Goal: Task Accomplishment & Management: Use online tool/utility

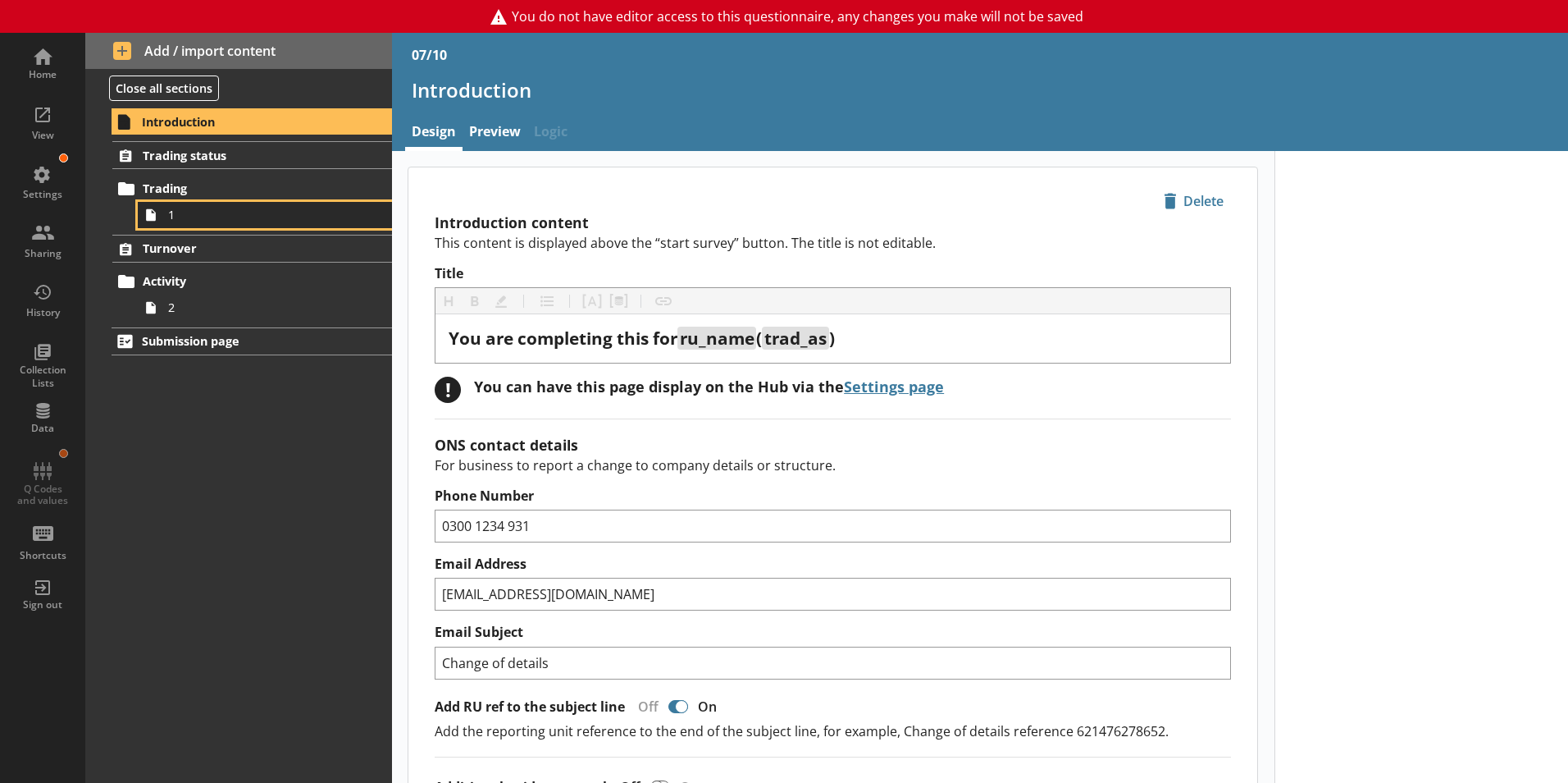
click at [173, 217] on span "1" at bounding box center [259, 214] width 182 height 15
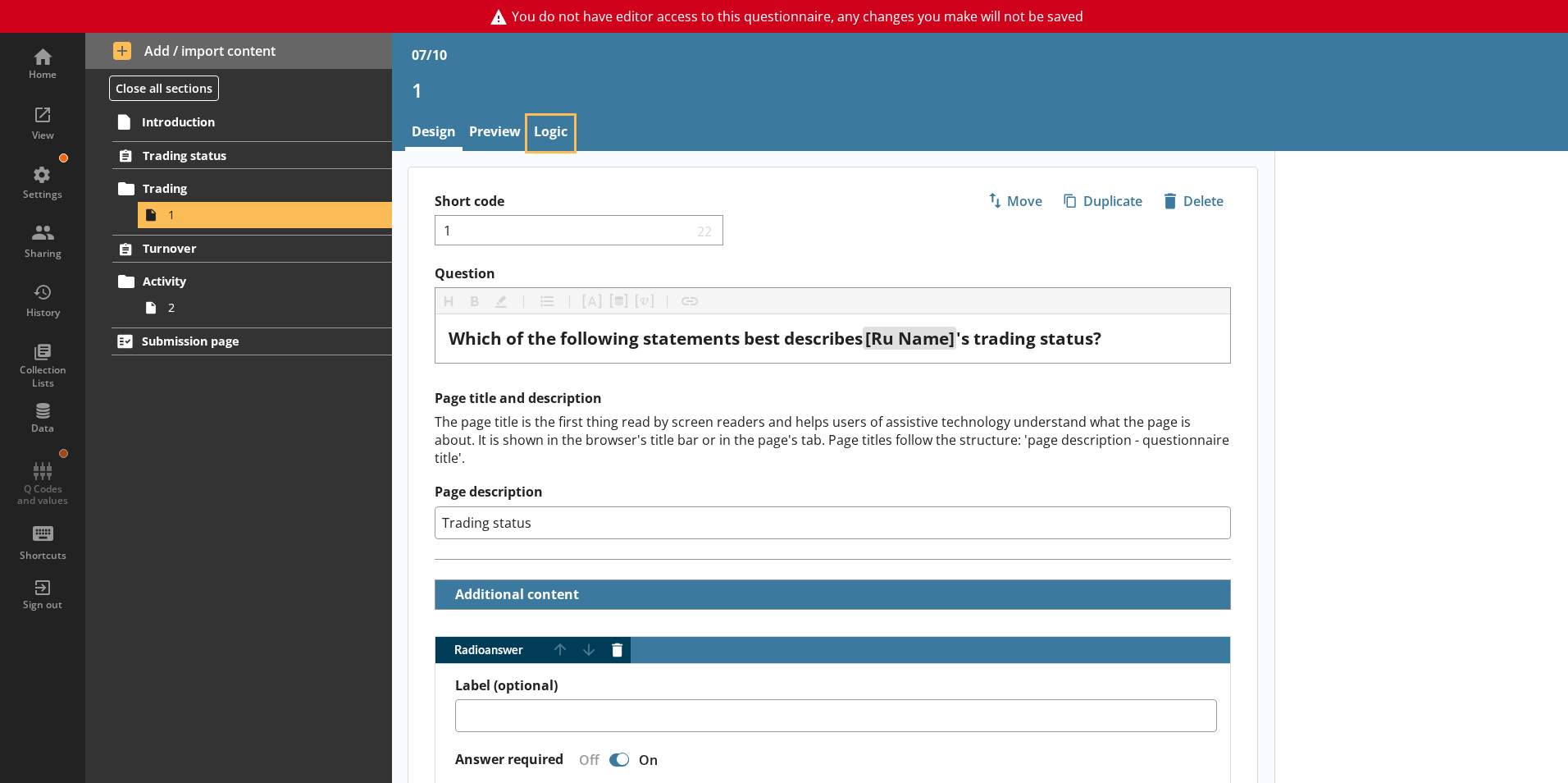
click at [542, 133] on link "Logic" at bounding box center [551, 132] width 47 height 35
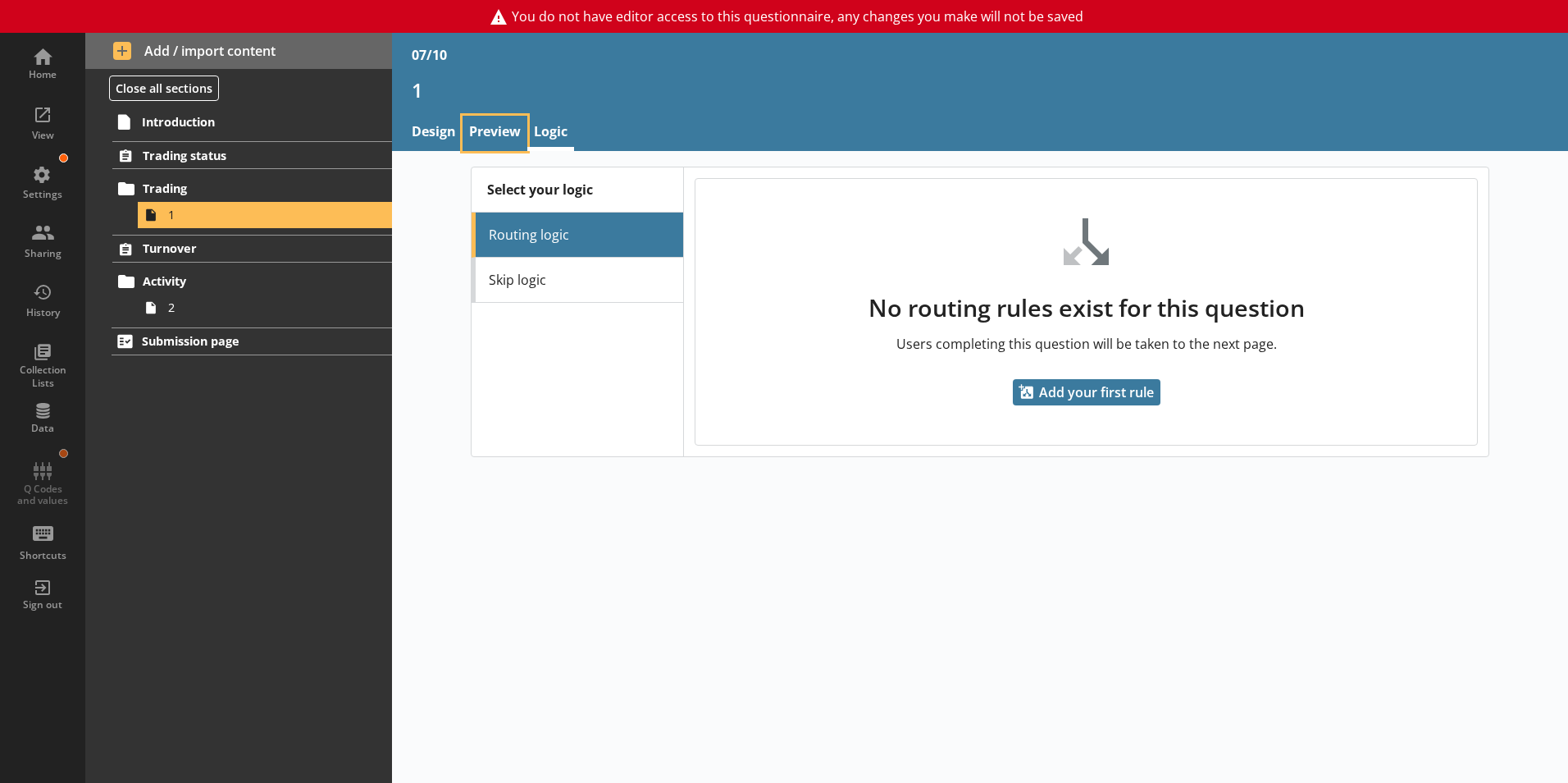
click at [473, 132] on link "Preview" at bounding box center [495, 132] width 65 height 35
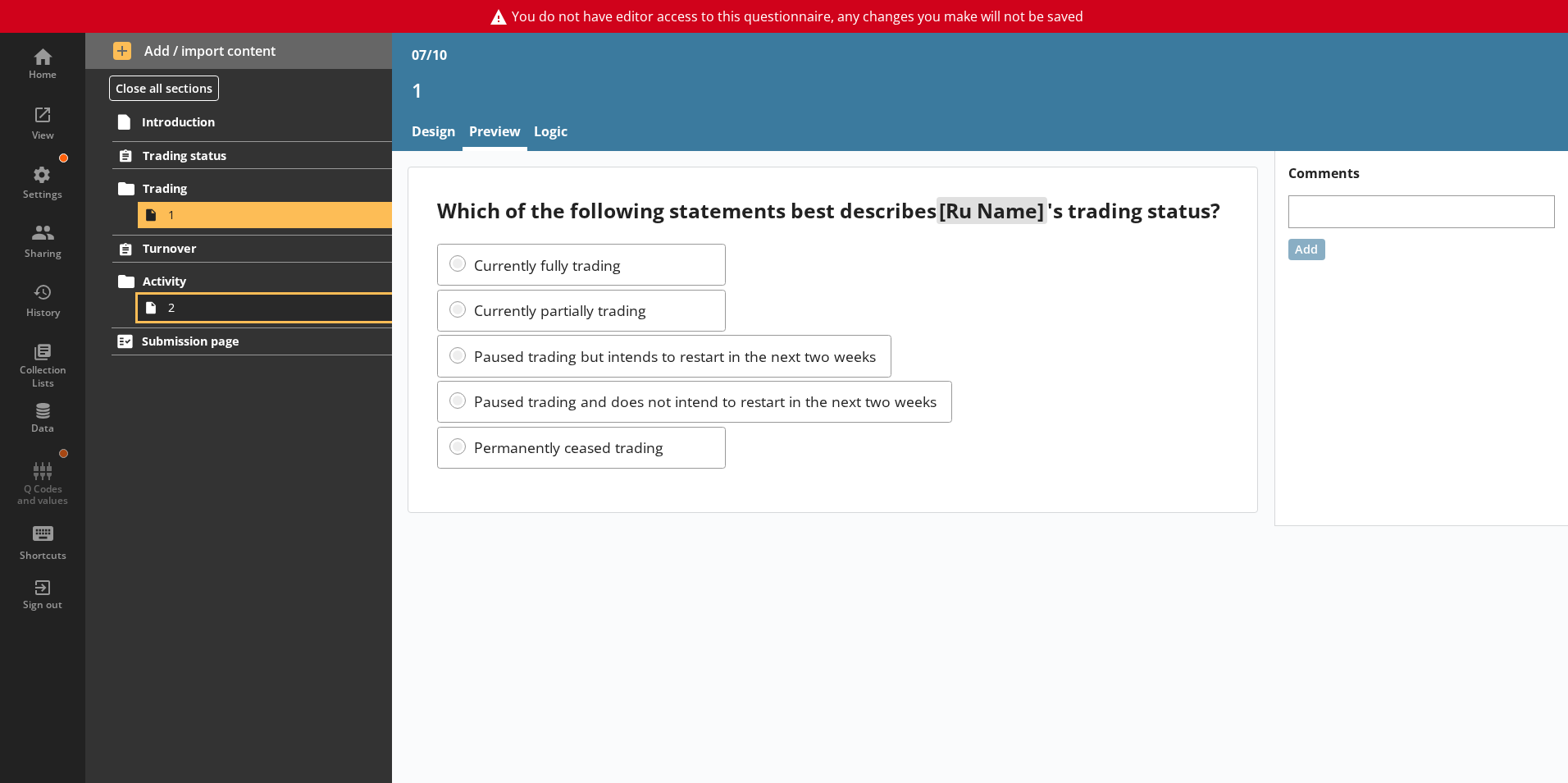
click at [184, 311] on span "2" at bounding box center [259, 306] width 182 height 15
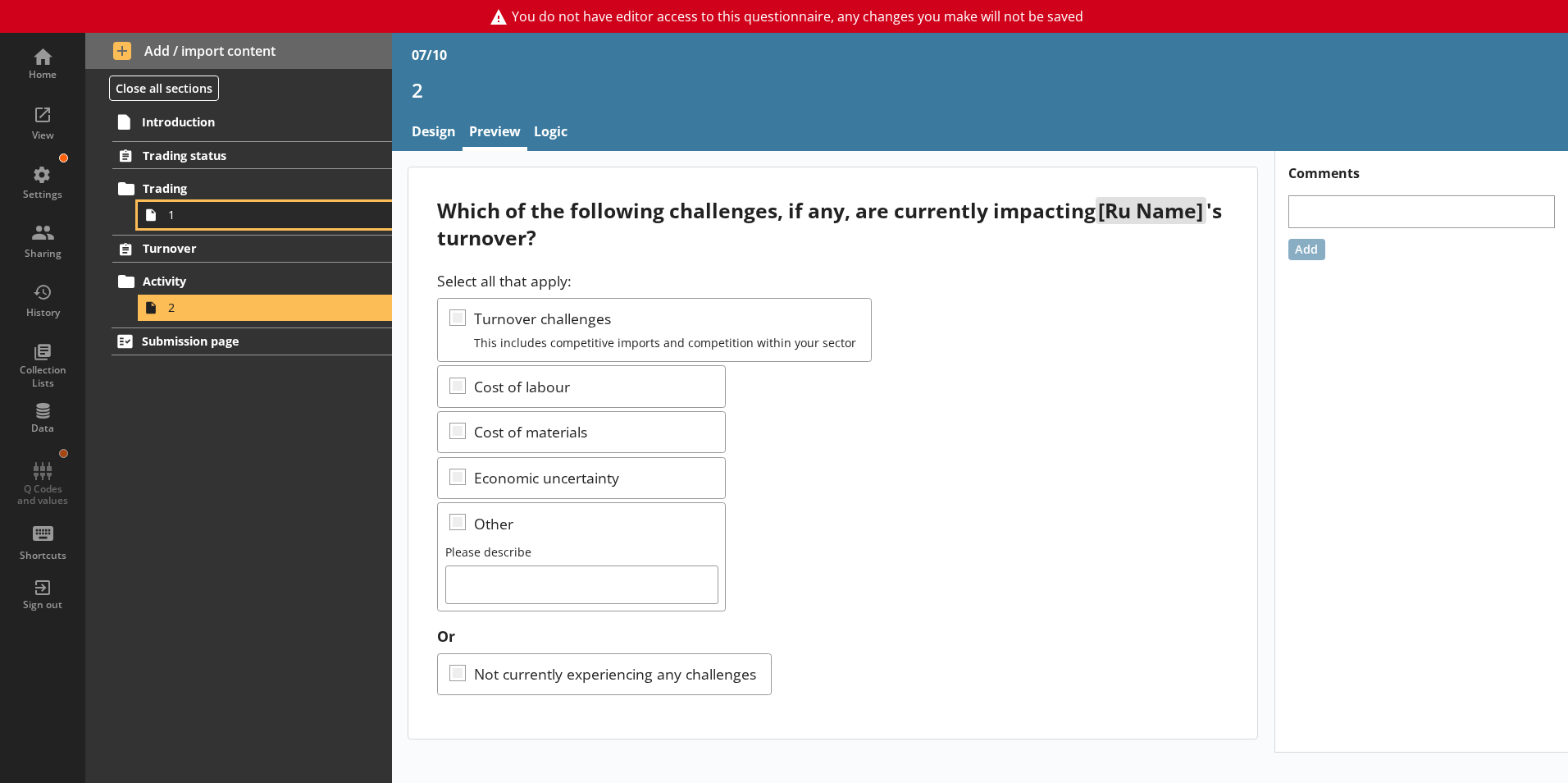
click at [179, 214] on span "1" at bounding box center [259, 214] width 182 height 15
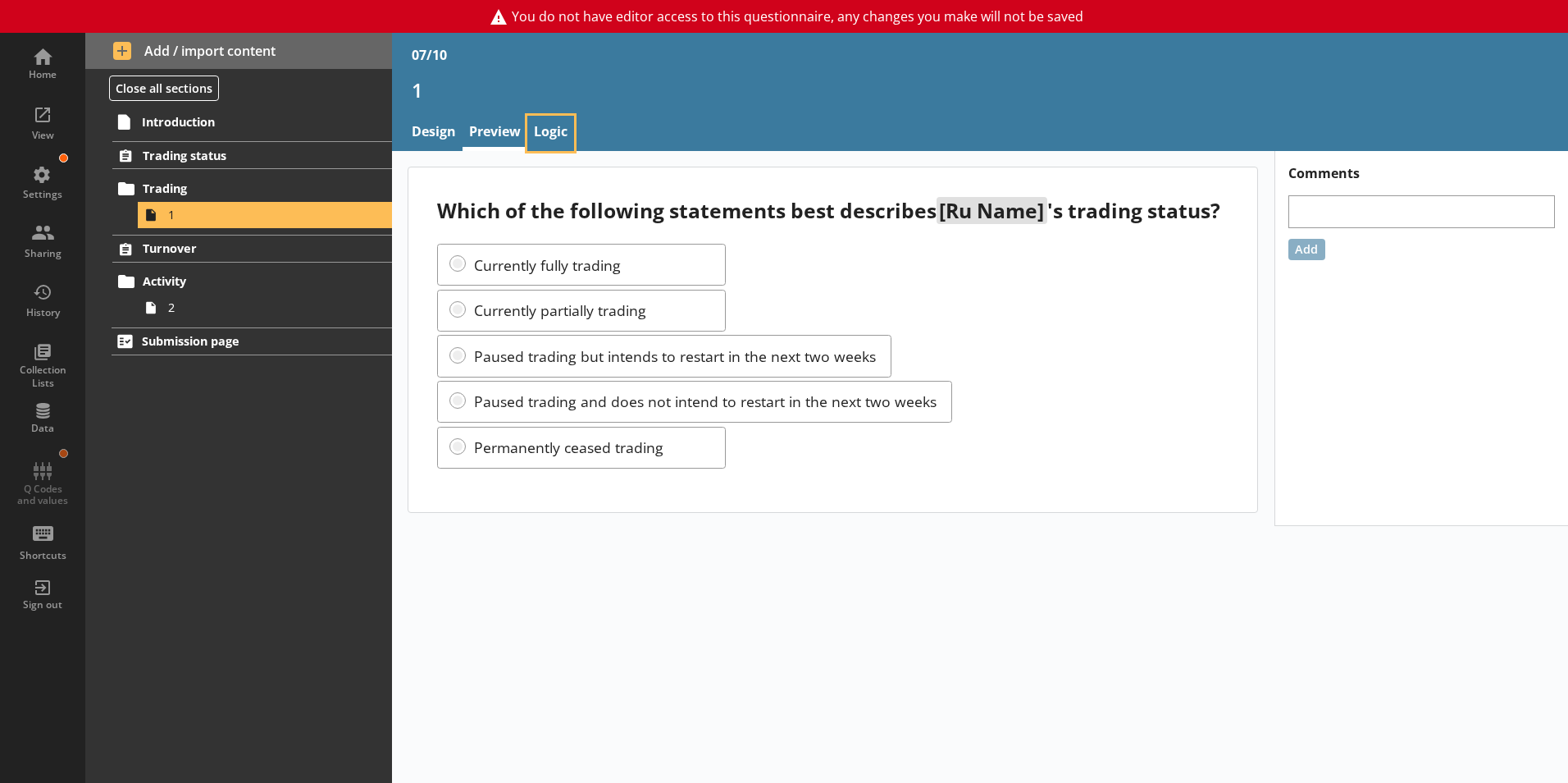
click at [559, 135] on link "Logic" at bounding box center [551, 132] width 47 height 35
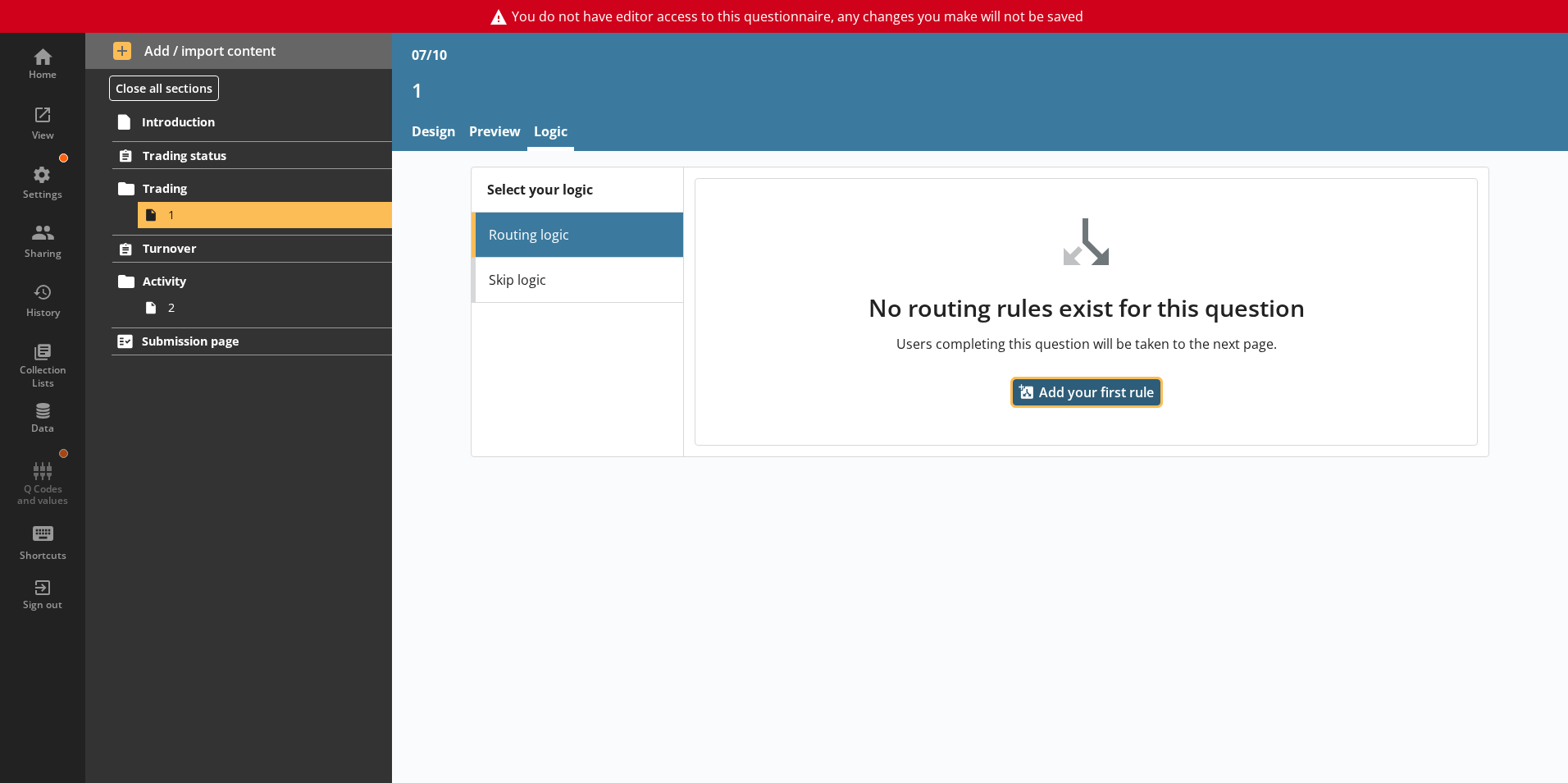
click at [1067, 396] on span "Add your first rule" at bounding box center [1087, 392] width 148 height 26
click at [1068, 394] on span "Add your first rule" at bounding box center [1087, 392] width 148 height 26
click at [572, 236] on li "Routing logic" at bounding box center [577, 235] width 212 height 45
click at [1102, 391] on span "Add your first rule" at bounding box center [1087, 392] width 148 height 26
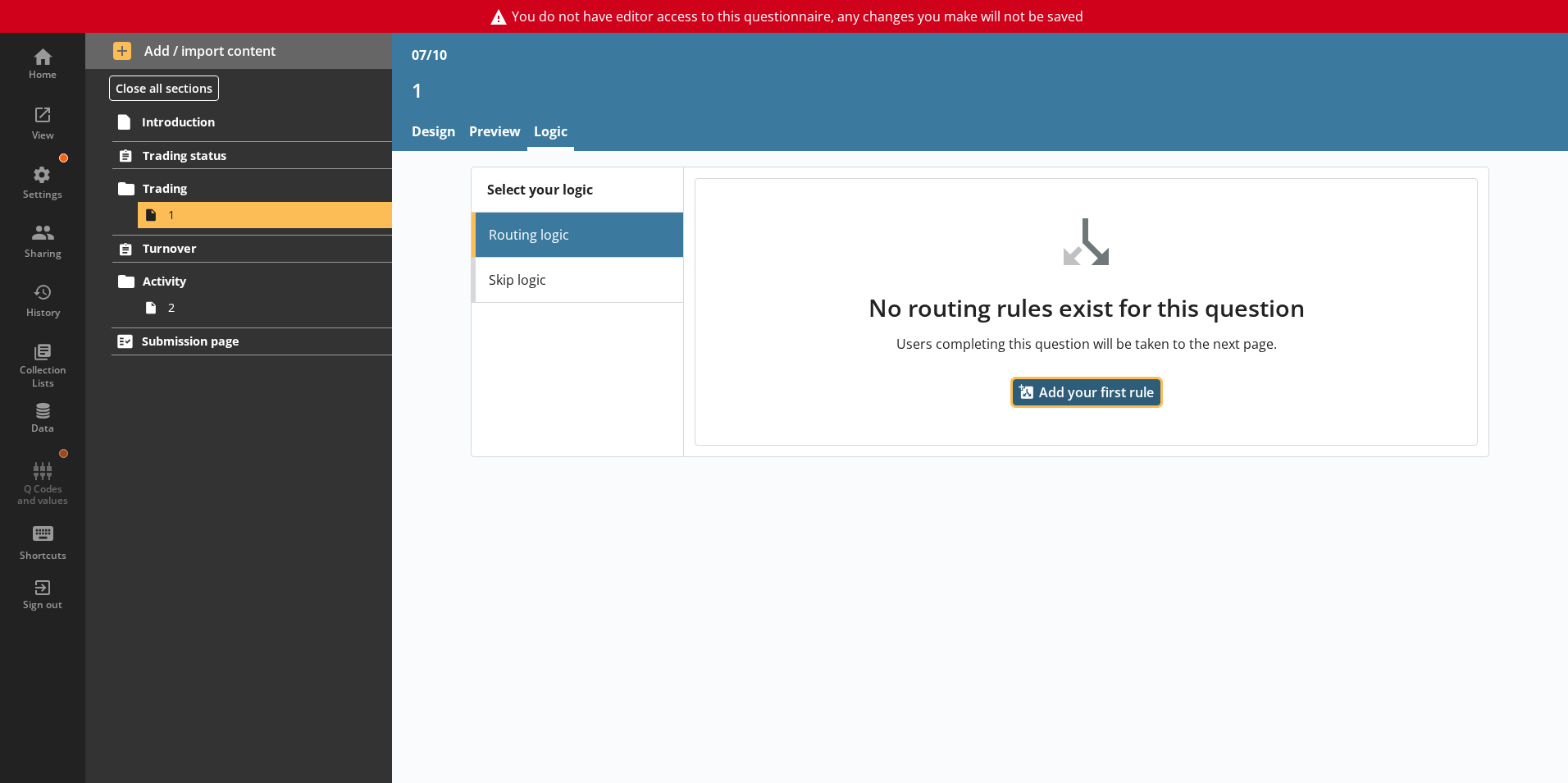
click at [1107, 389] on span "Add your first rule" at bounding box center [1087, 392] width 148 height 26
click at [1178, 538] on div "Select your logic Routing logic Skip logic No routing rules exist for this ques…" at bounding box center [980, 467] width 1176 height 632
click at [871, 403] on div "No routing rules exist for this question Users completing this question will be…" at bounding box center [1086, 312] width 782 height 266
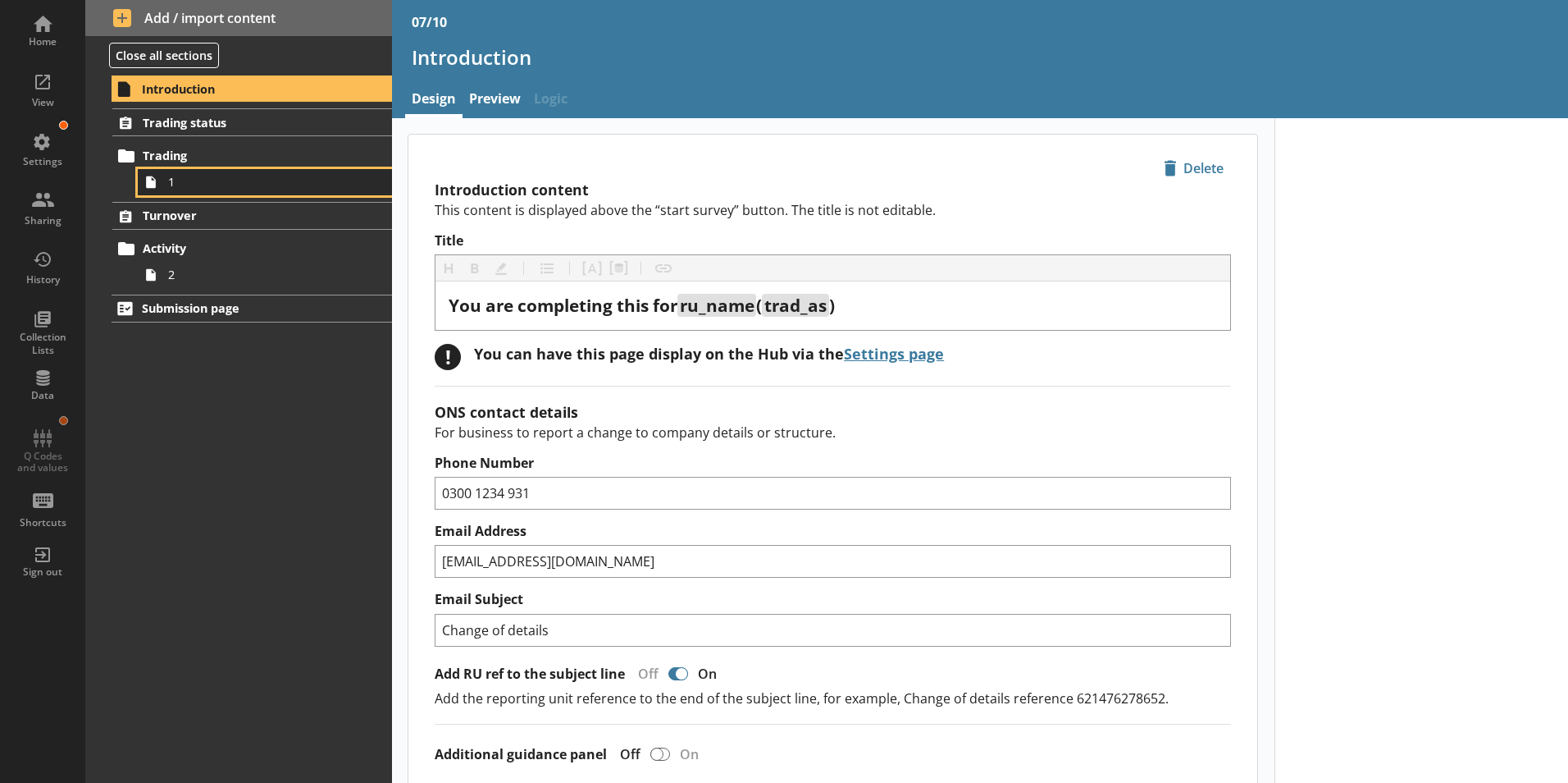
click at [142, 192] on icon at bounding box center [150, 182] width 26 height 26
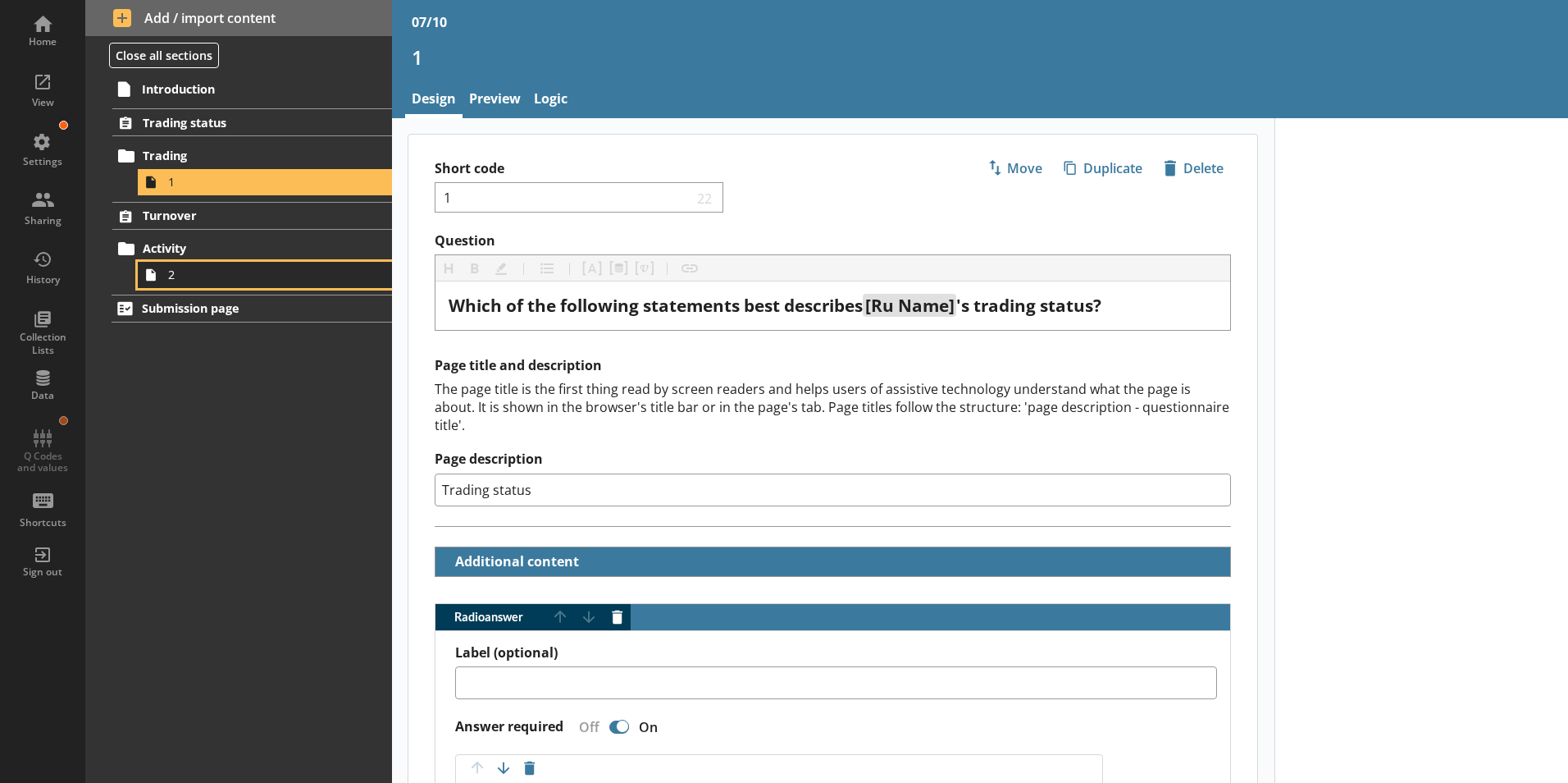
click at [177, 277] on span "2" at bounding box center [259, 274] width 182 height 15
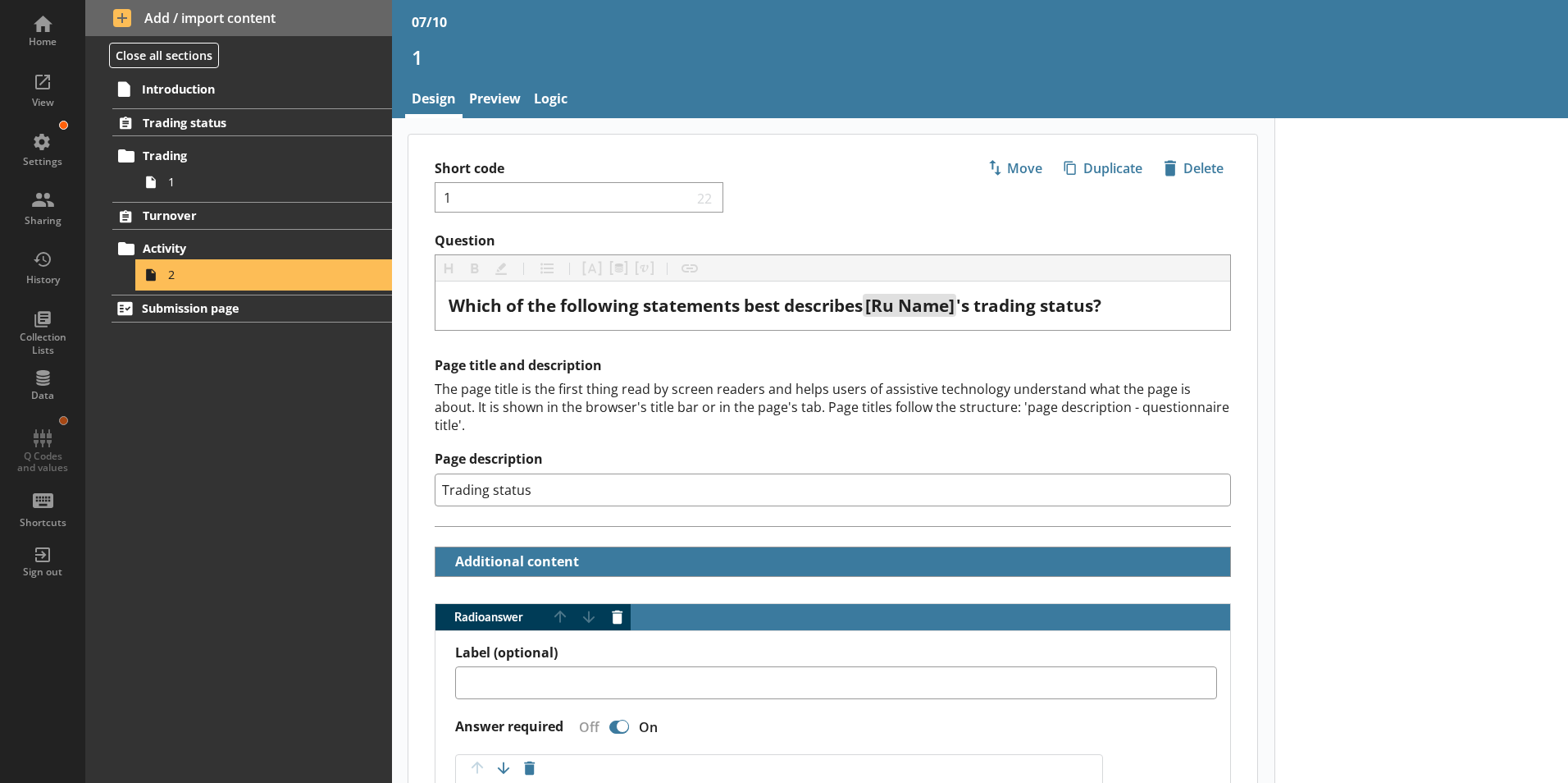
type textarea "x"
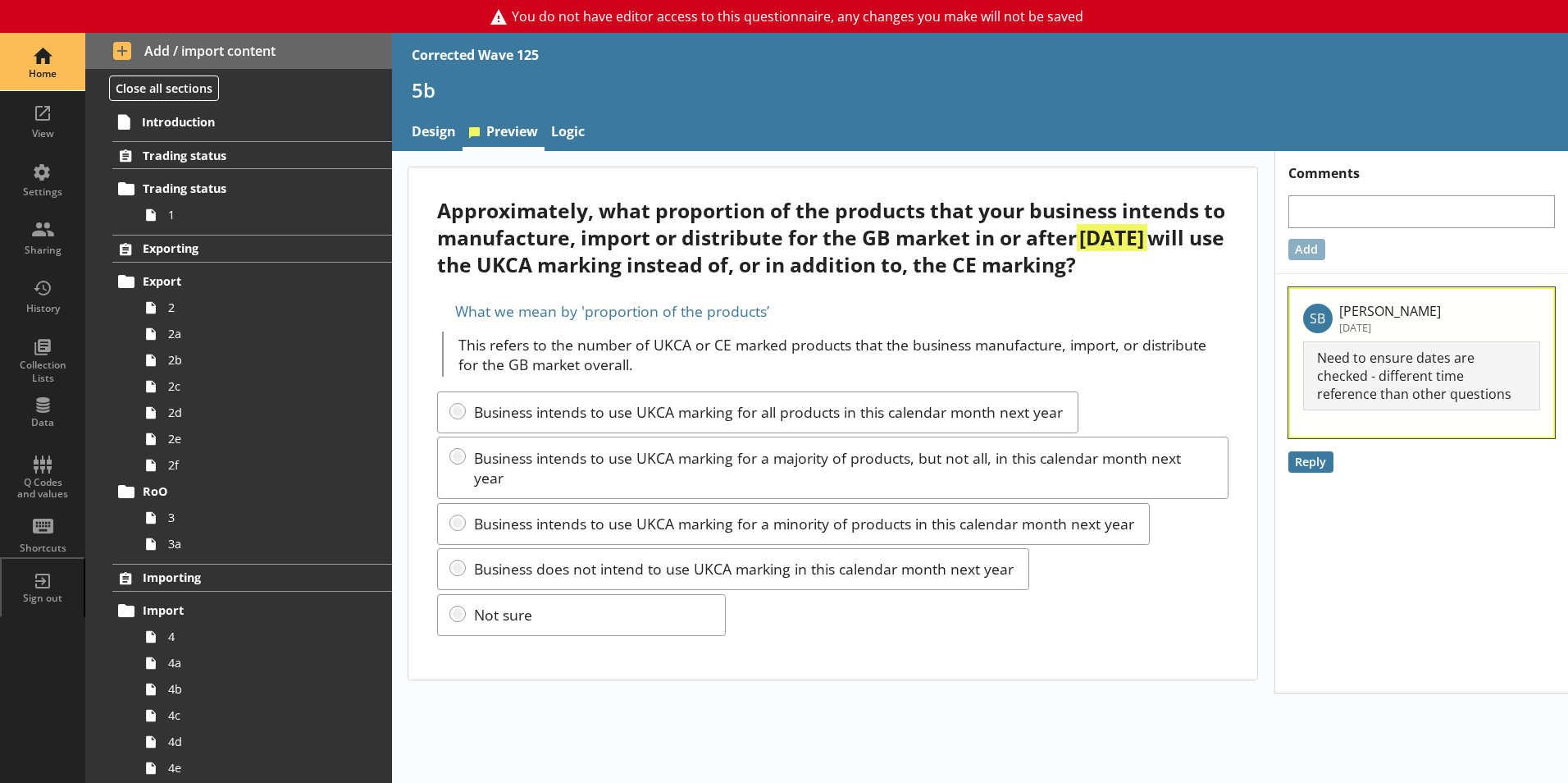
click at [44, 68] on div "Home" at bounding box center [42, 74] width 58 height 14
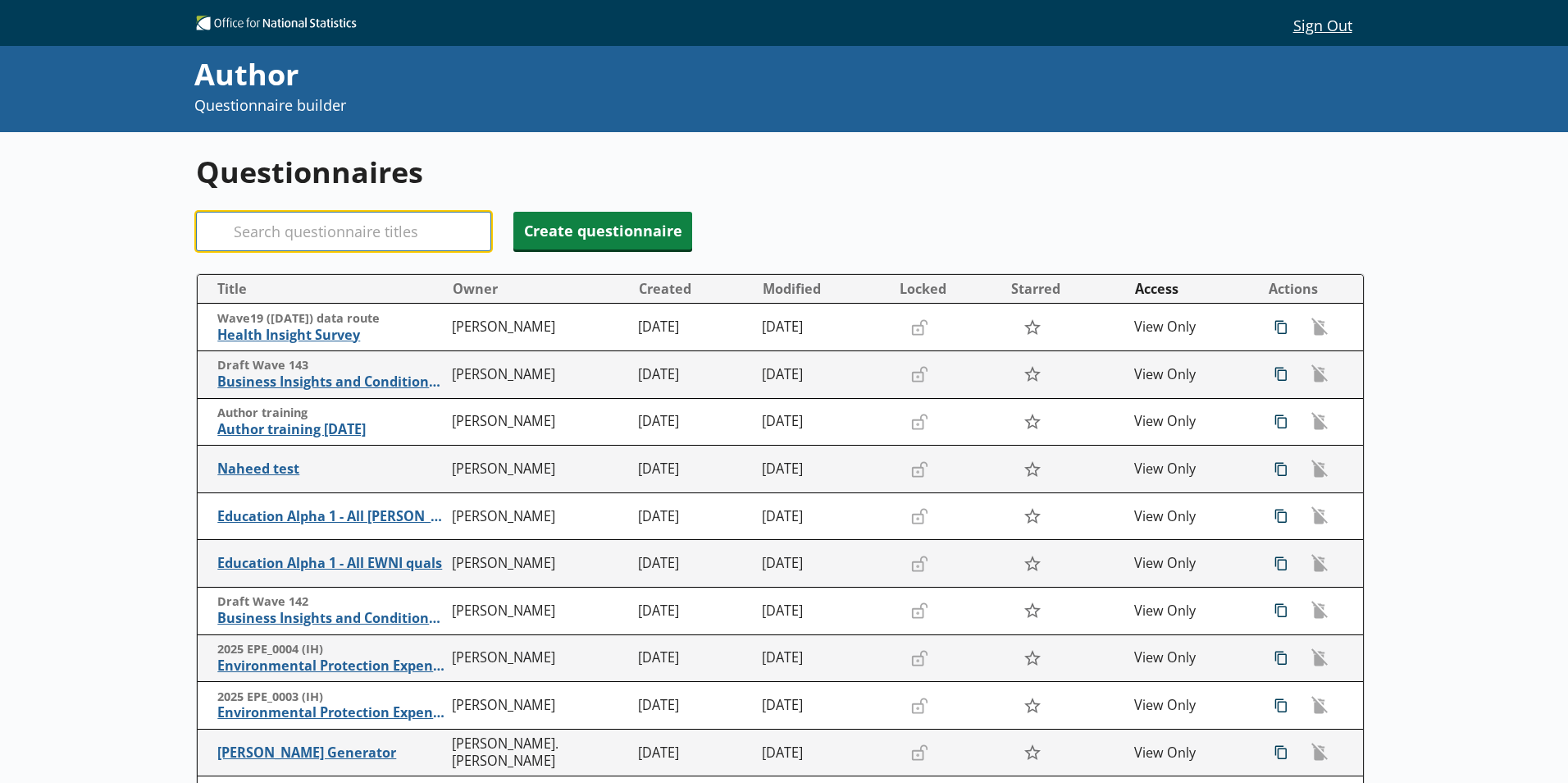
click at [281, 235] on input "Search" at bounding box center [344, 232] width 295 height 40
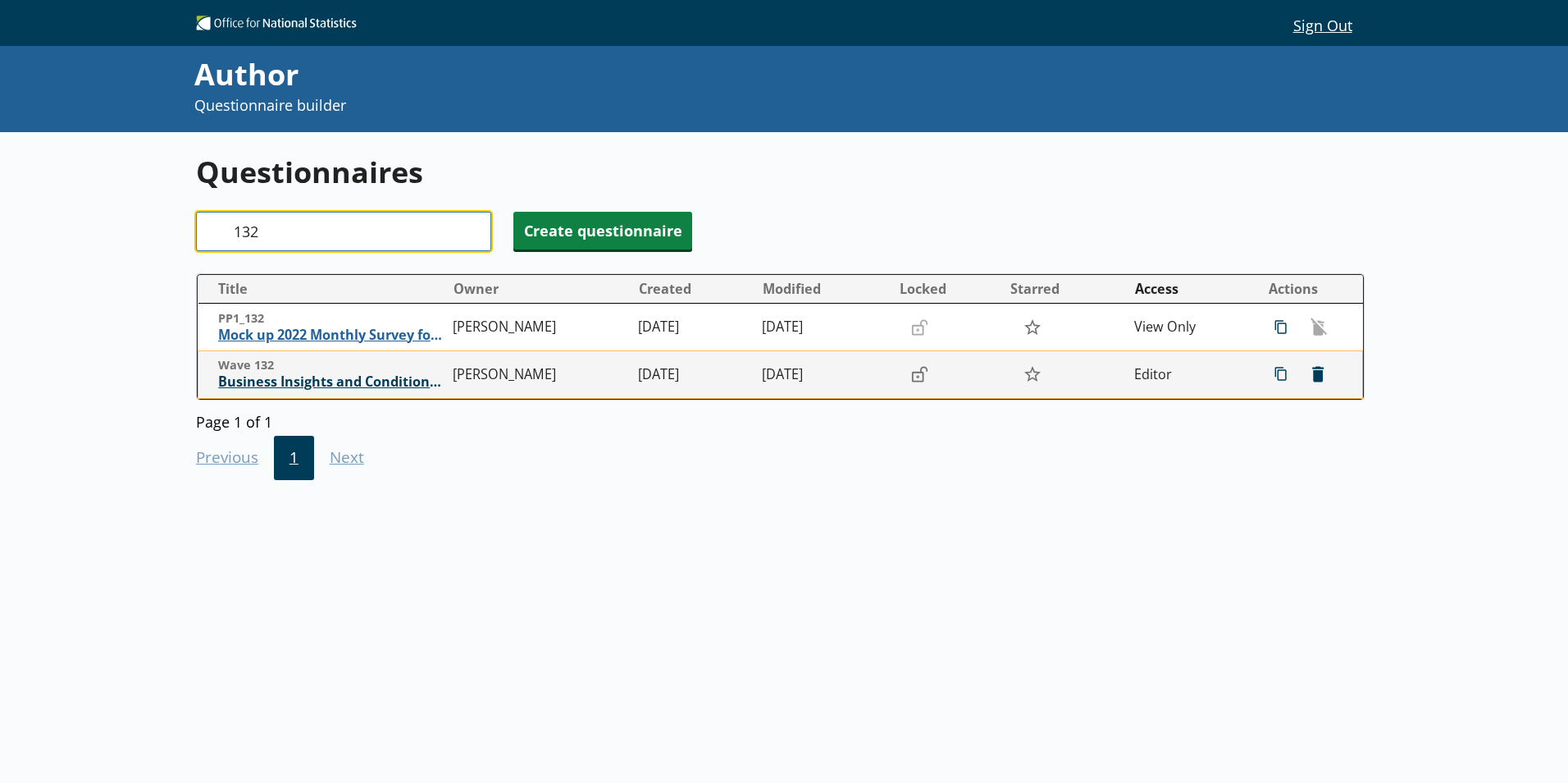
type input "132"
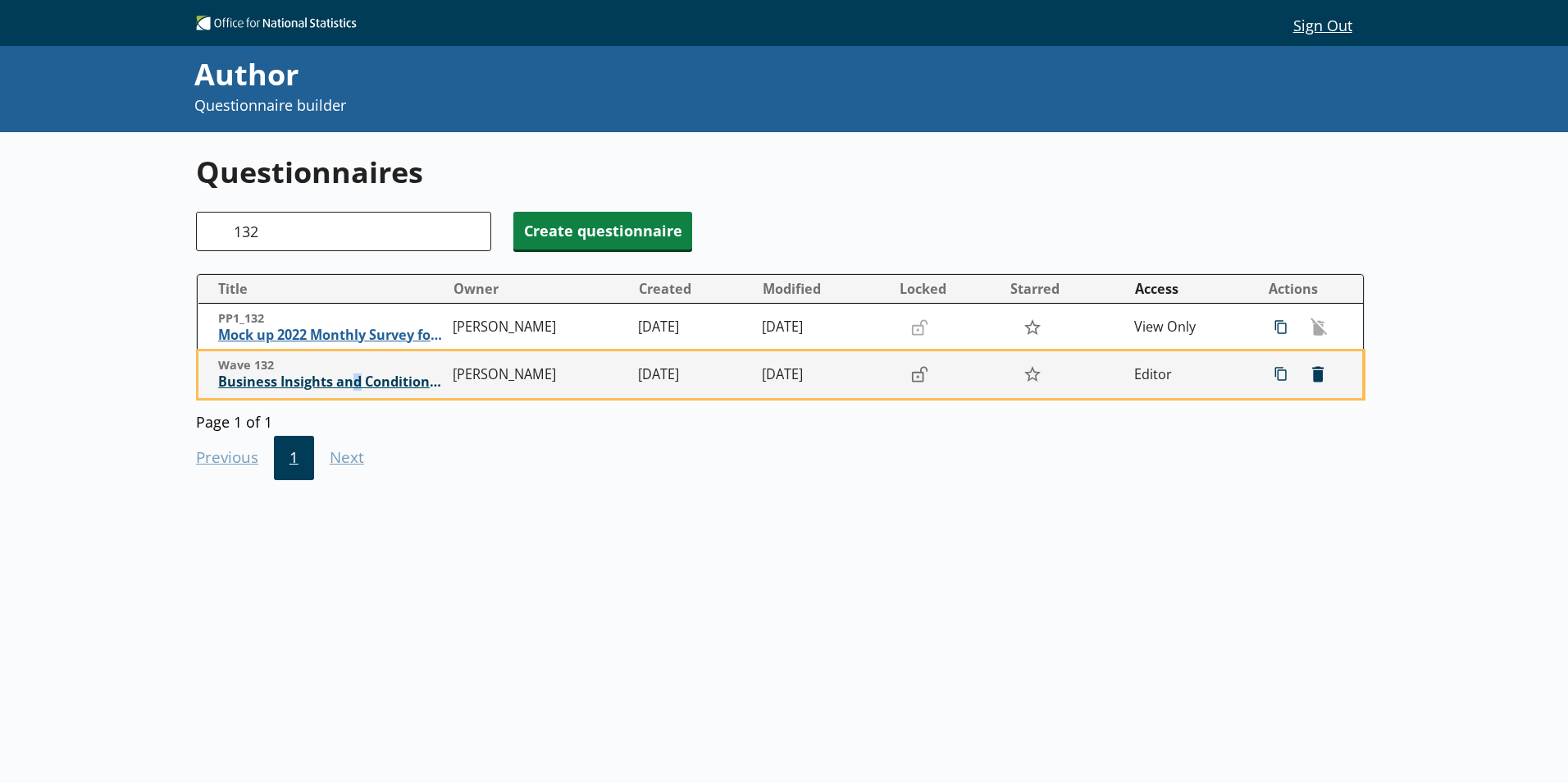
click at [355, 381] on span "Business Insights and Conditions Survey (BICS)" at bounding box center [331, 381] width 226 height 17
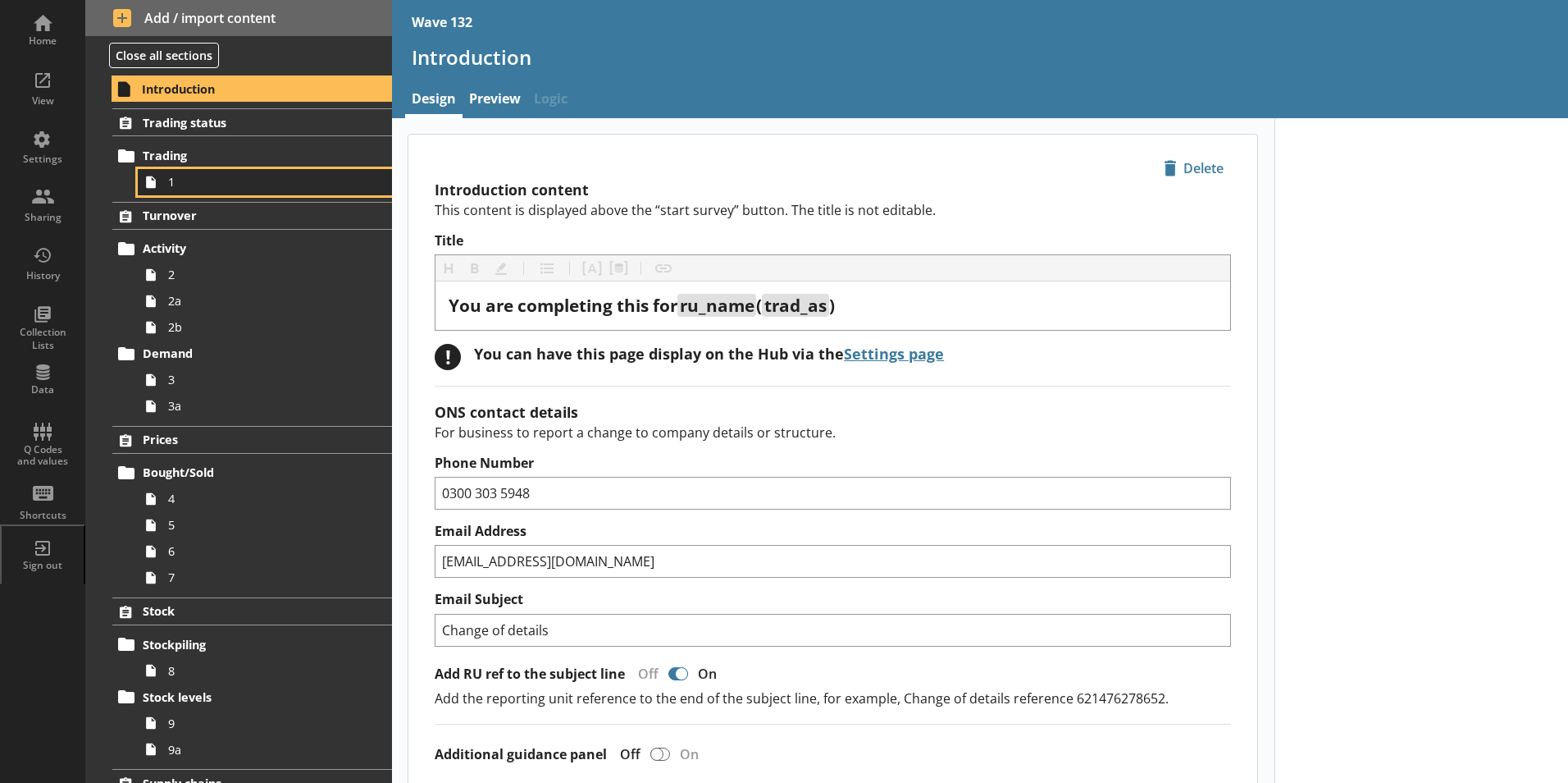
click at [159, 187] on icon at bounding box center [150, 182] width 26 height 26
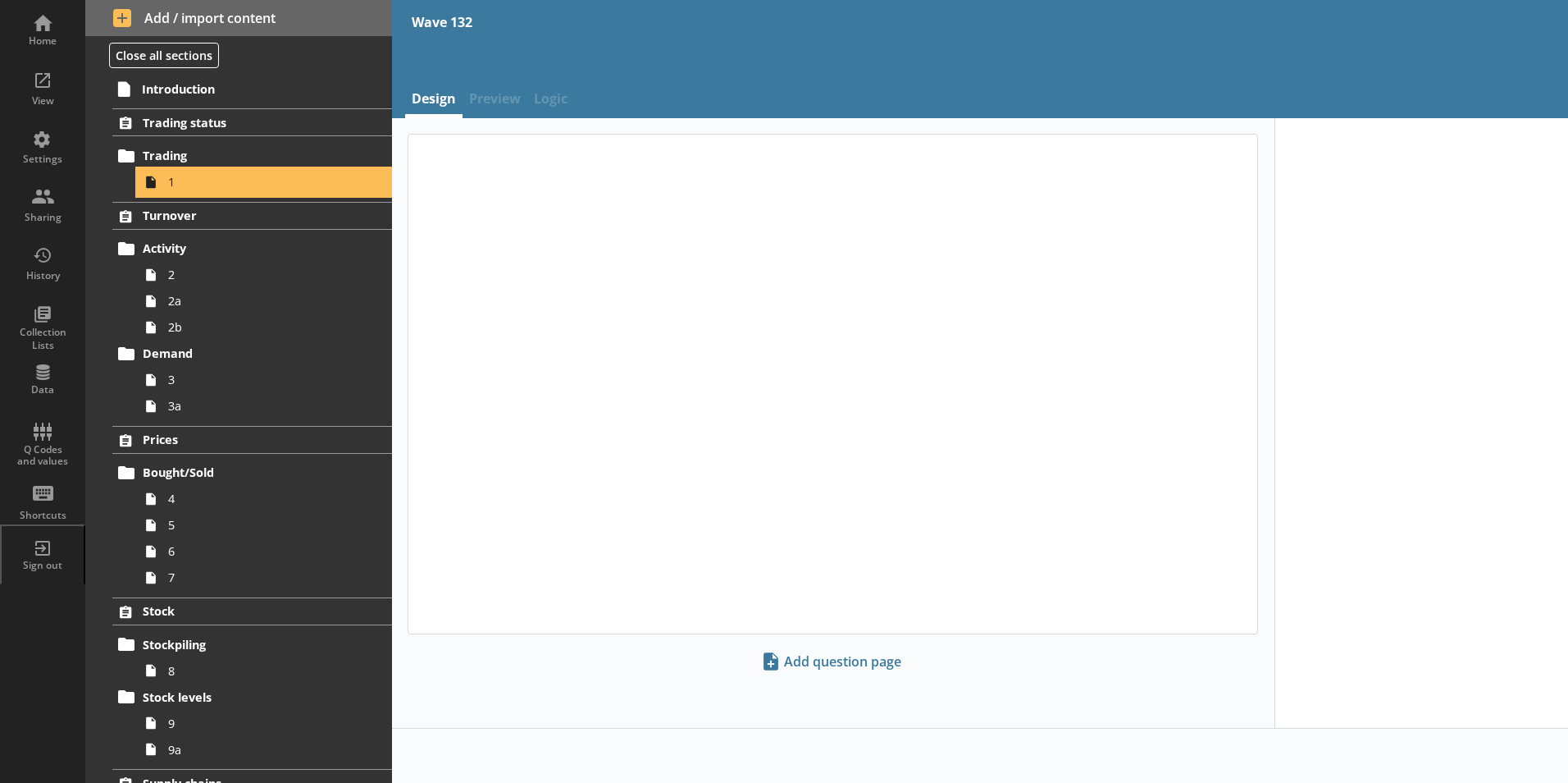
type textarea "x"
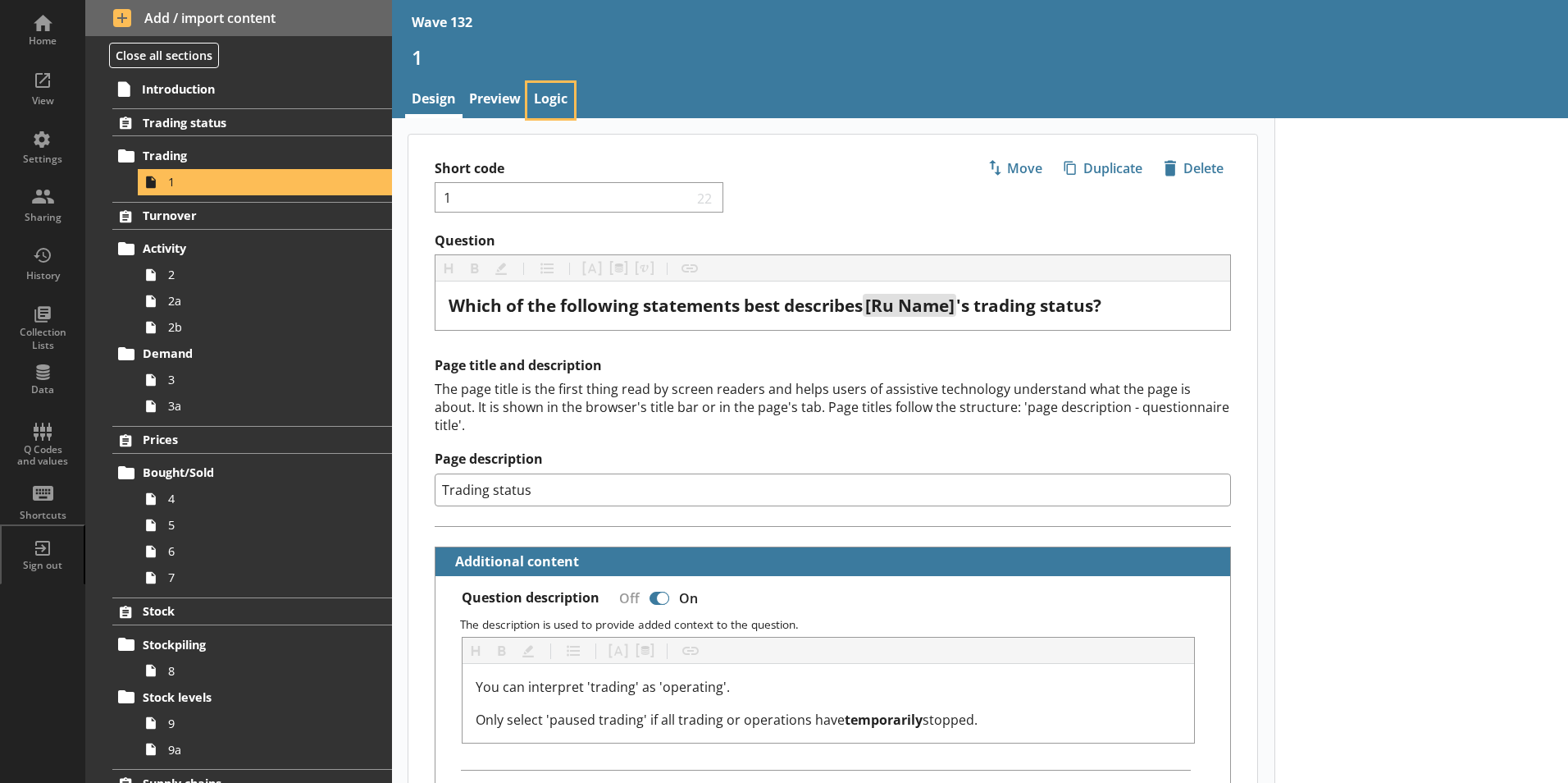
click at [564, 96] on link "Logic" at bounding box center [551, 100] width 47 height 35
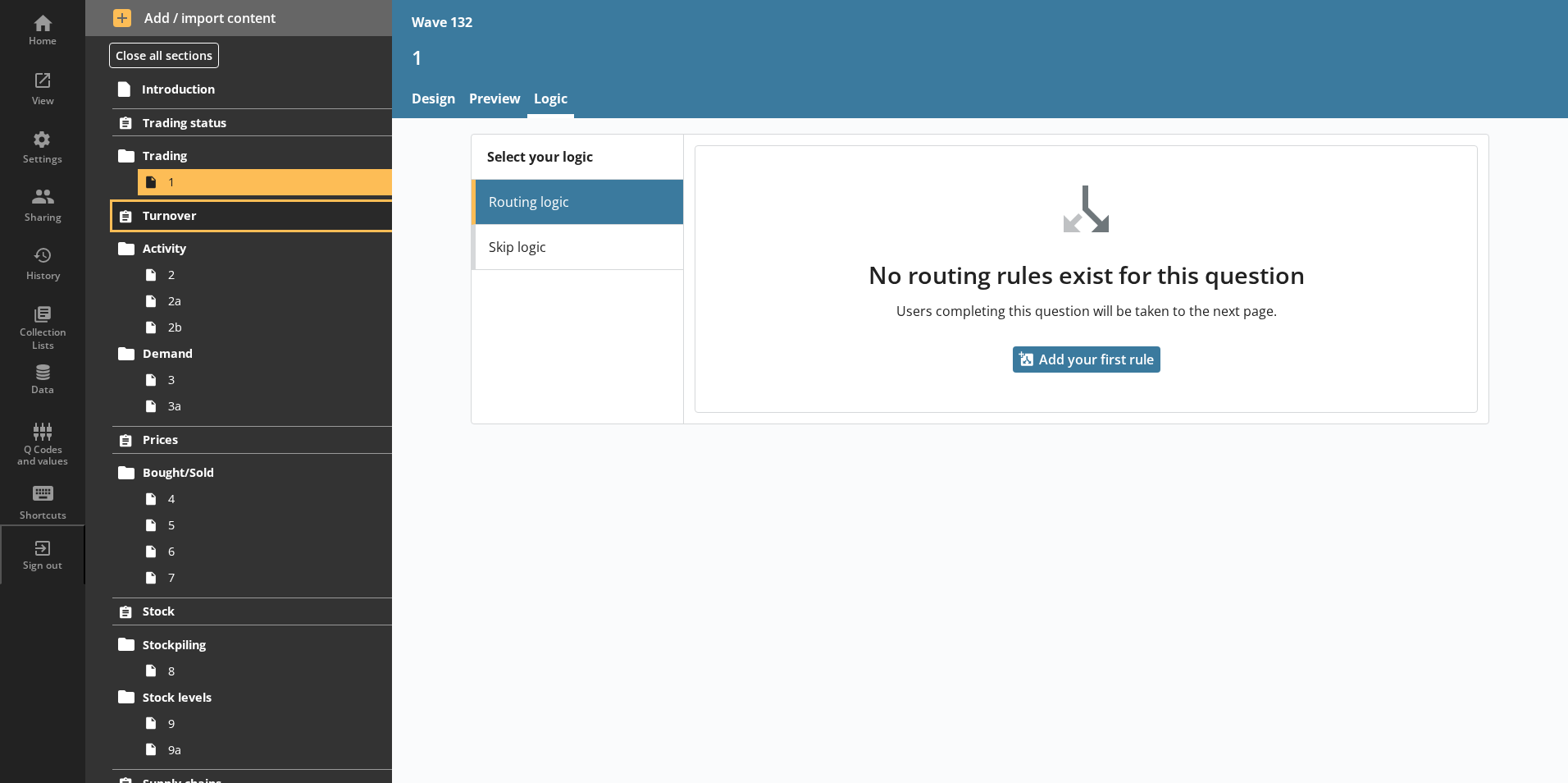
click at [178, 205] on link "Turnover" at bounding box center [252, 215] width 280 height 28
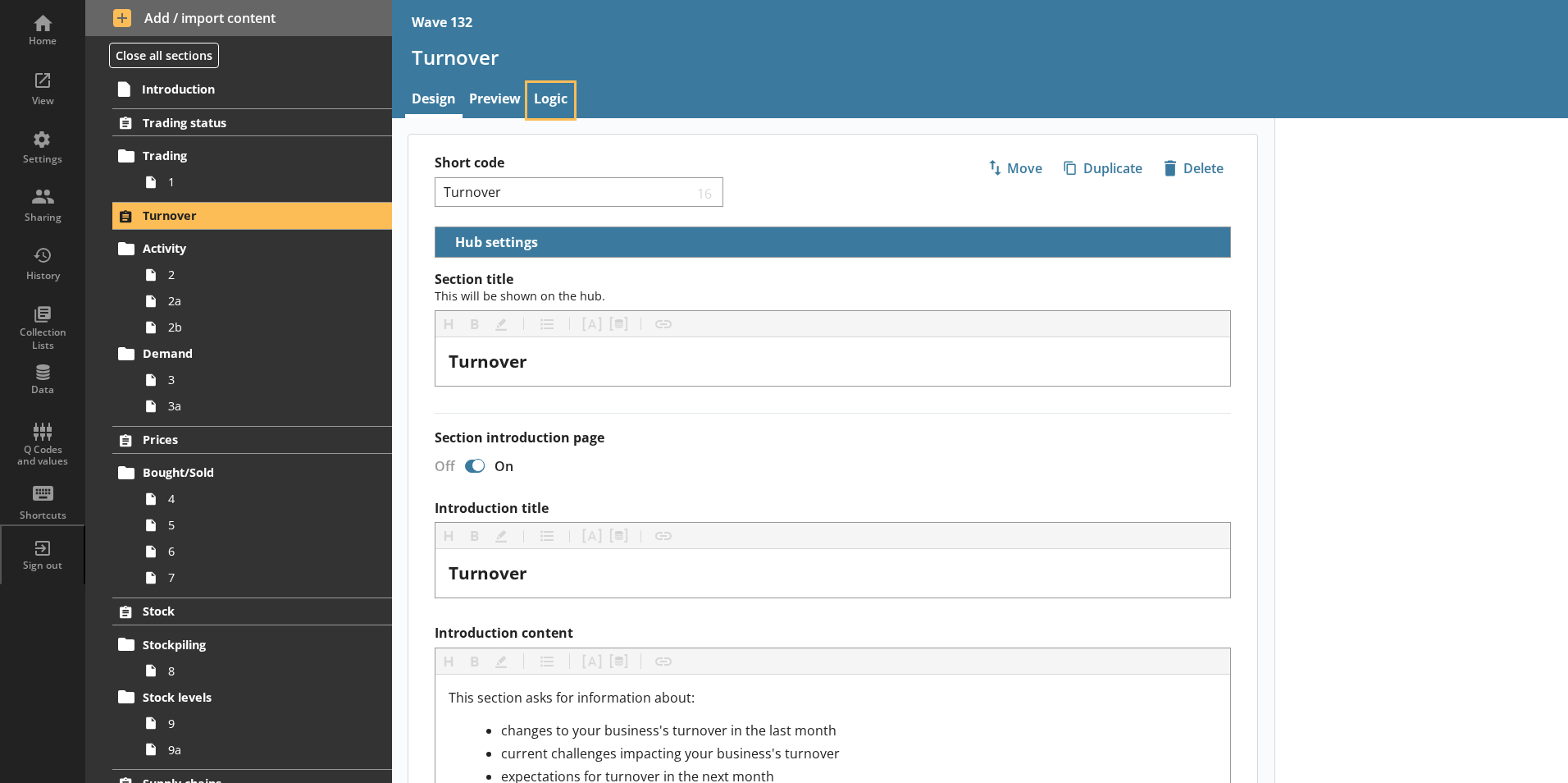
click at [555, 102] on link "Logic" at bounding box center [551, 100] width 47 height 35
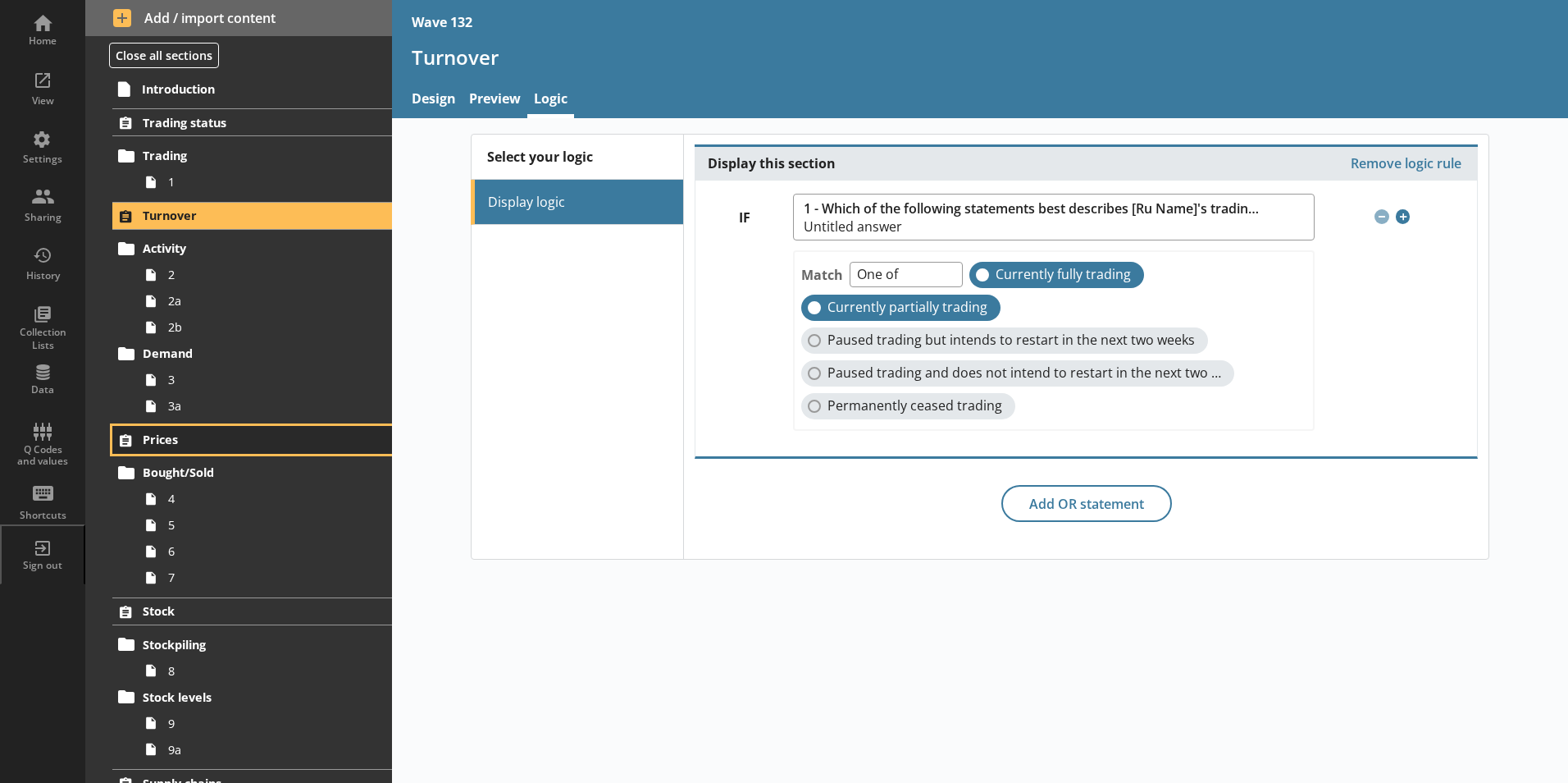
click at [156, 437] on span "Prices" at bounding box center [242, 439] width 201 height 15
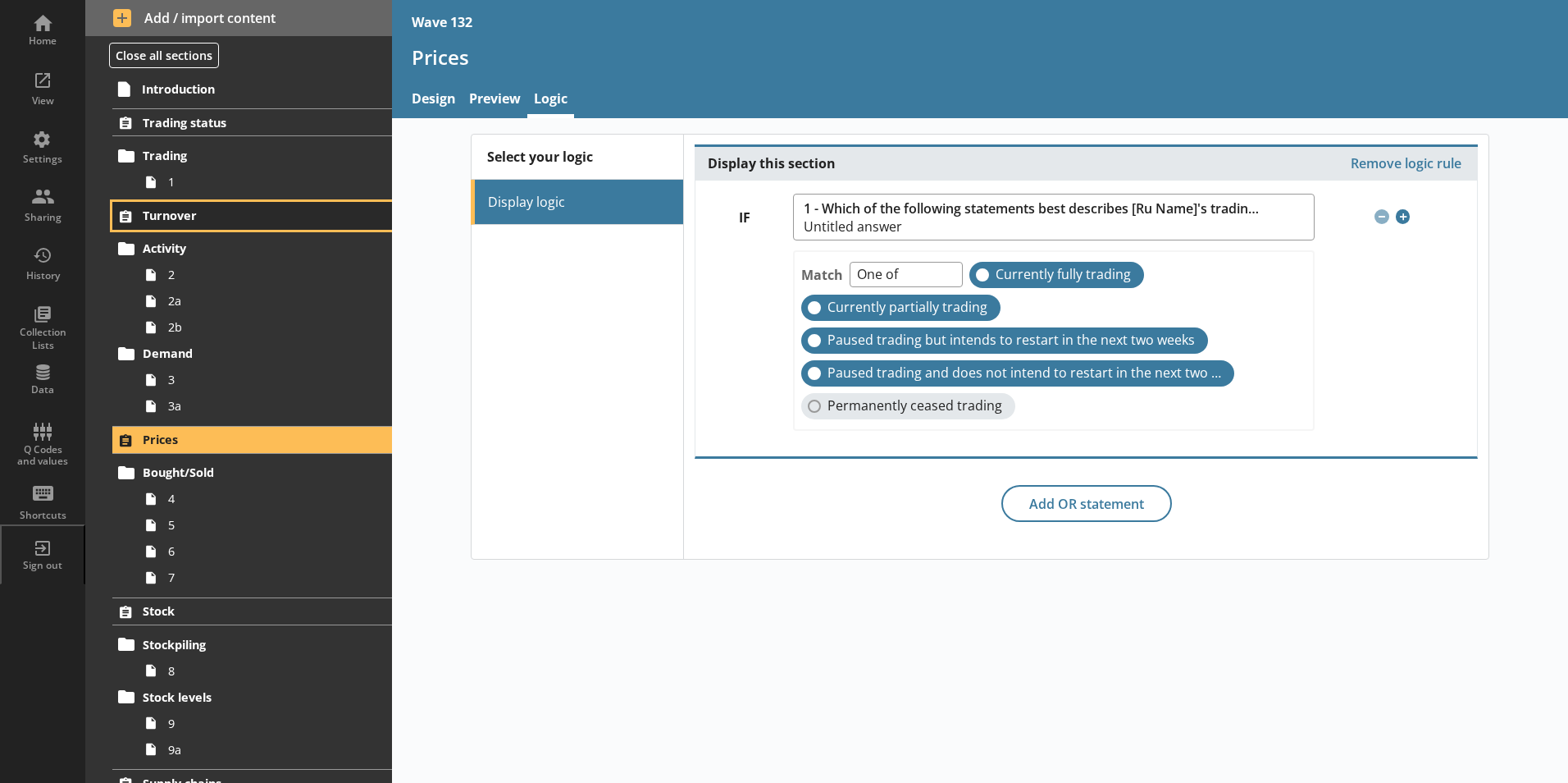
click at [166, 216] on span "Turnover" at bounding box center [242, 214] width 201 height 15
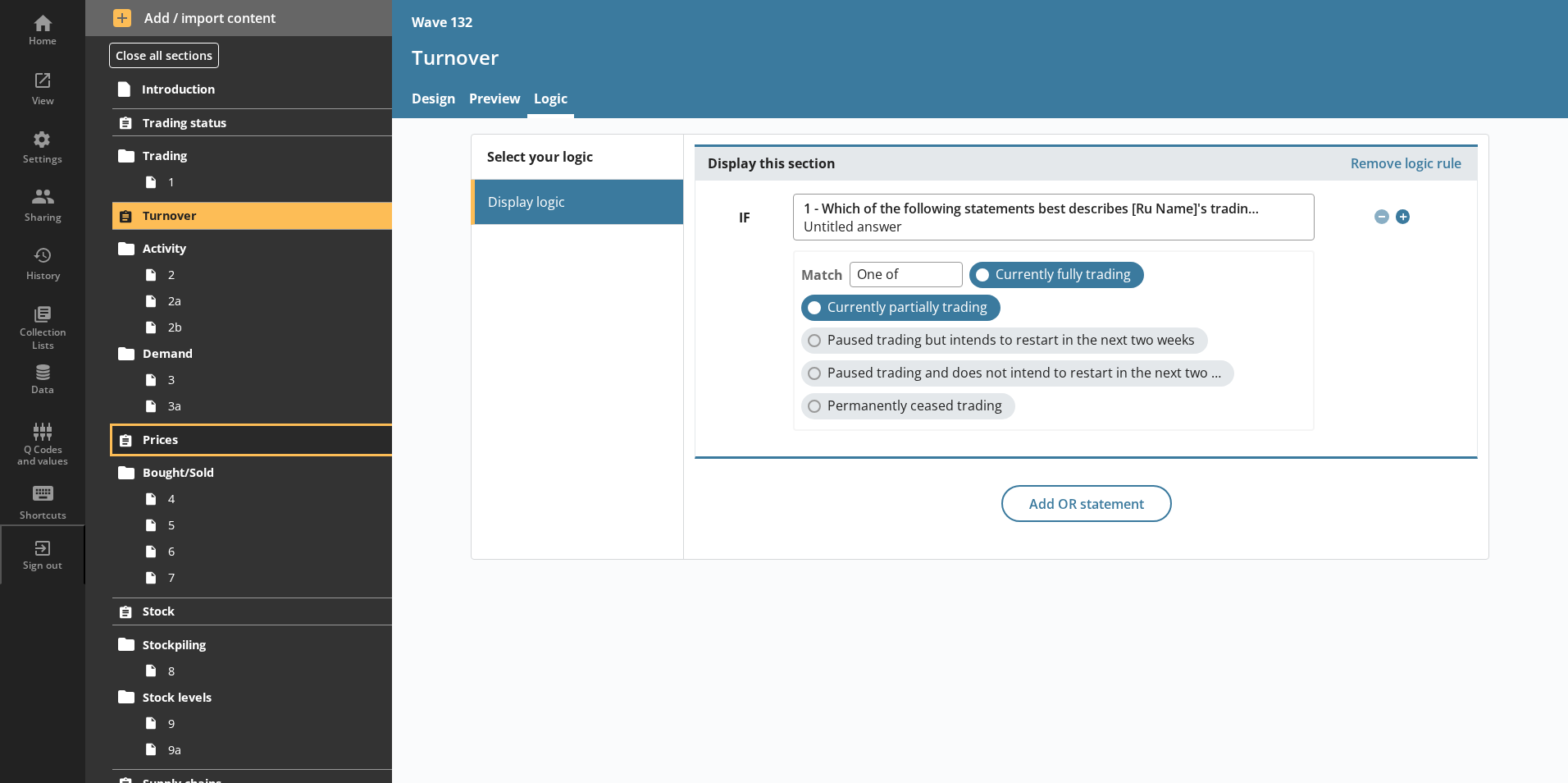
click at [161, 438] on span "Prices" at bounding box center [242, 439] width 201 height 15
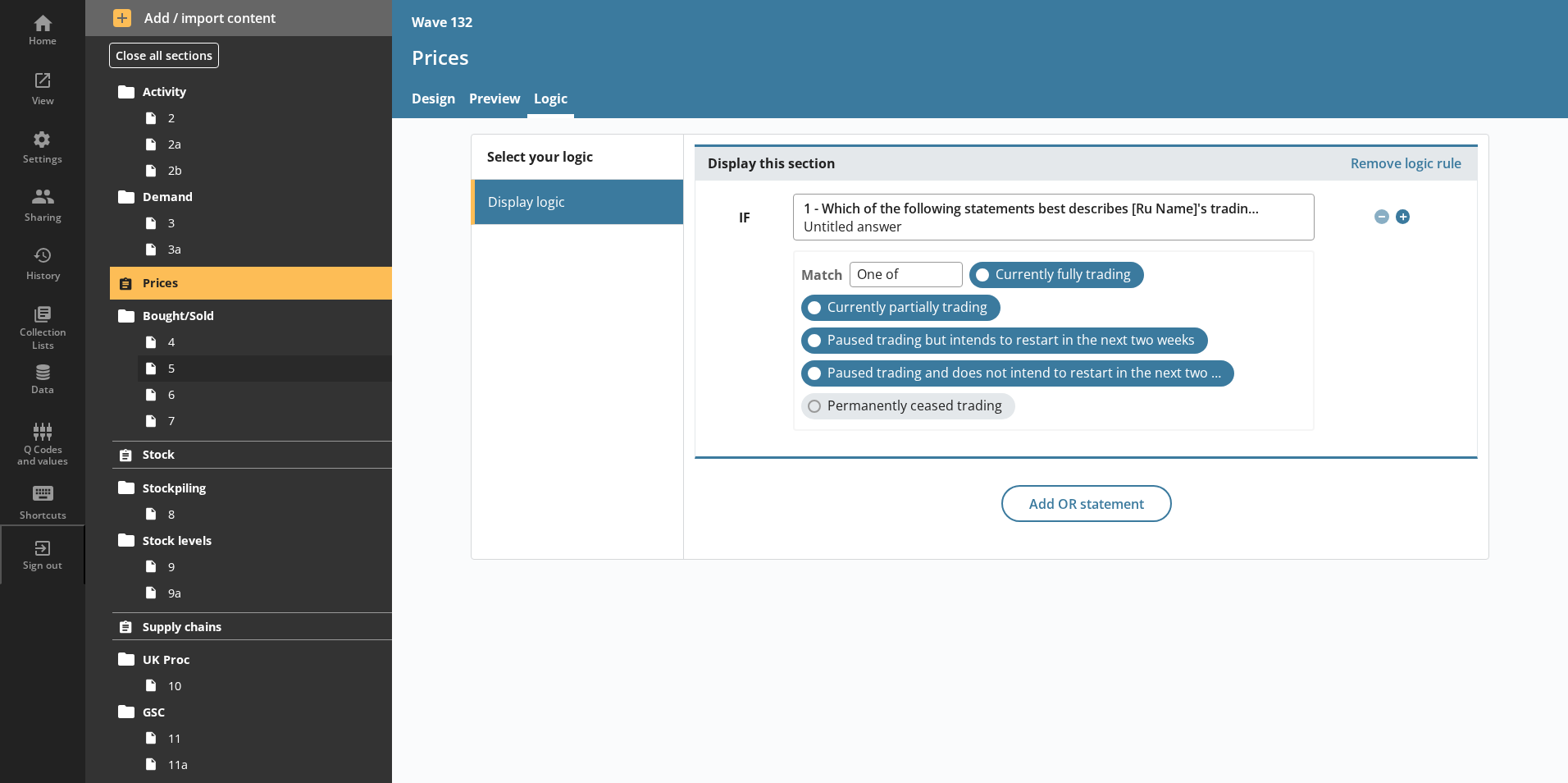
scroll to position [164, 0]
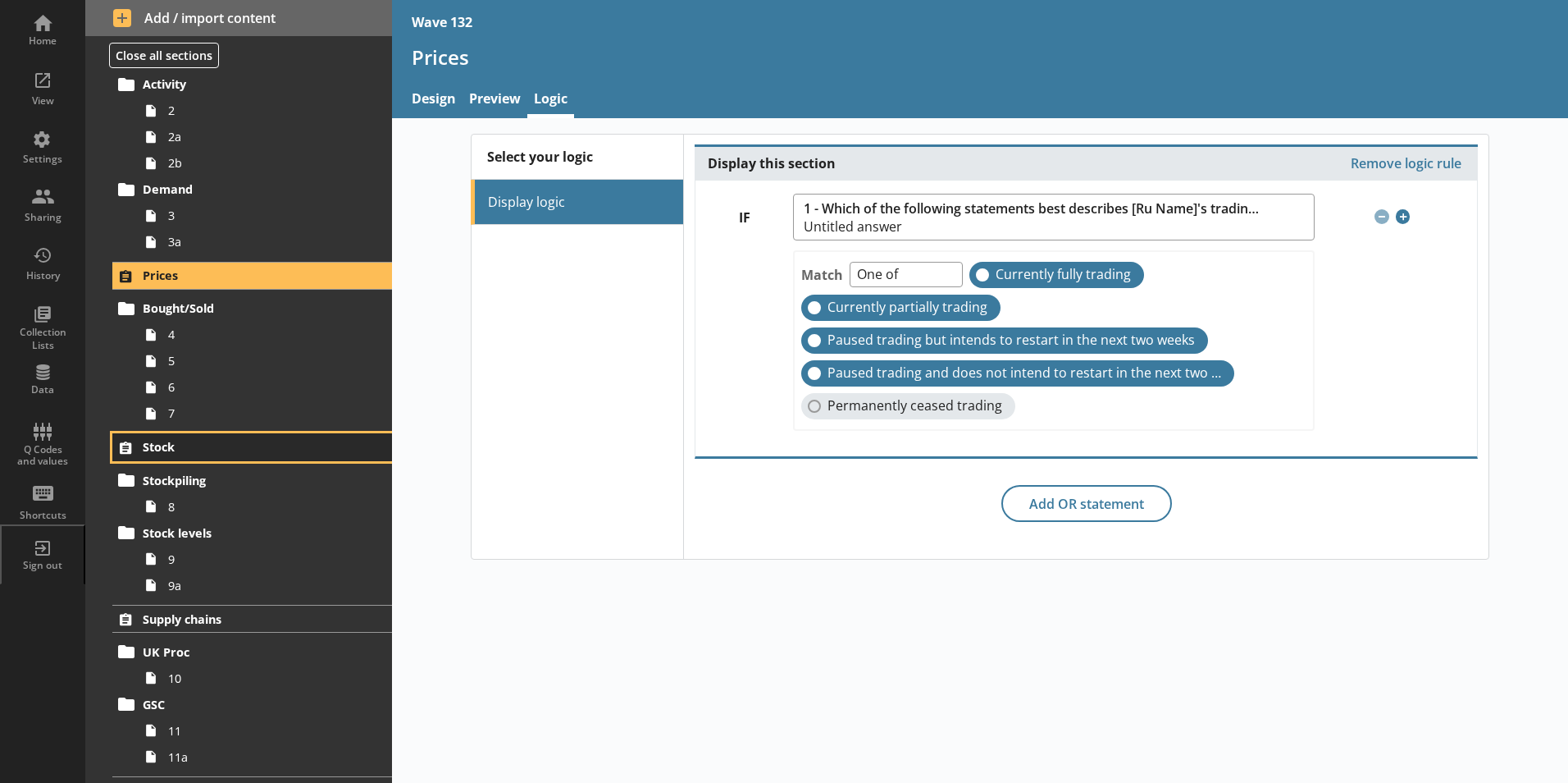
click at [170, 441] on span "Stock" at bounding box center [242, 446] width 201 height 15
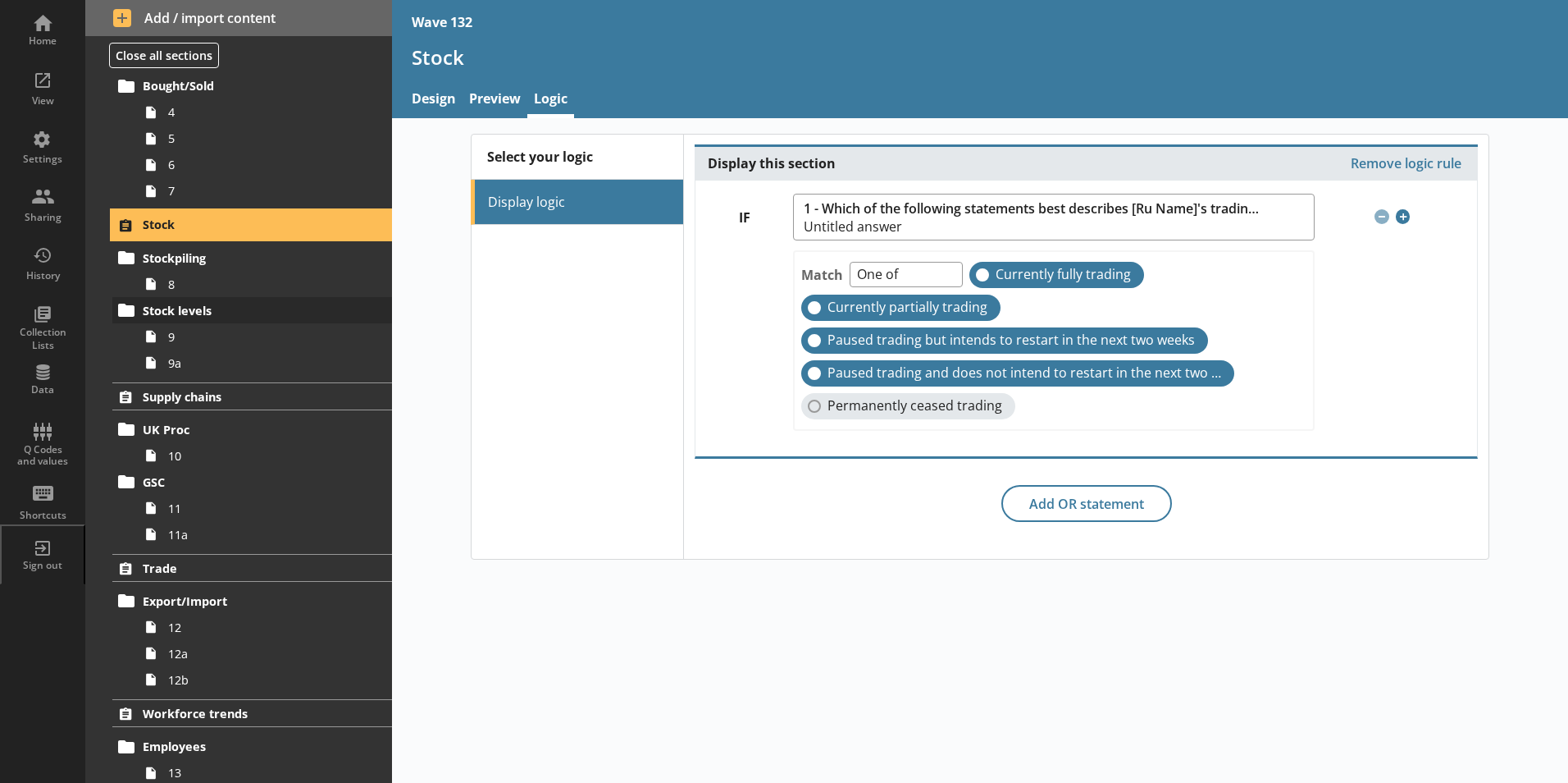
scroll to position [410, 0]
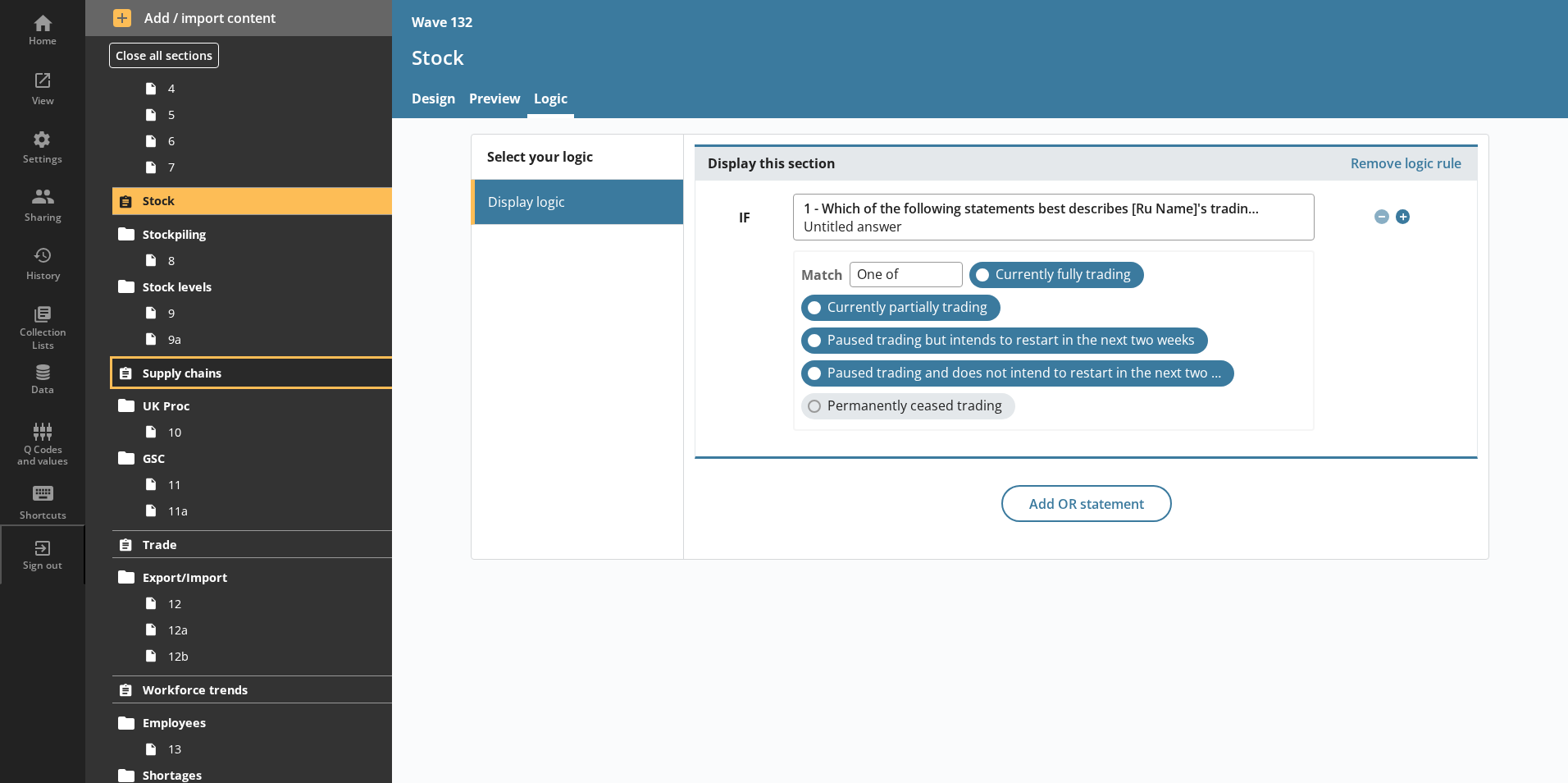
click at [175, 375] on span "Supply chains" at bounding box center [242, 372] width 201 height 15
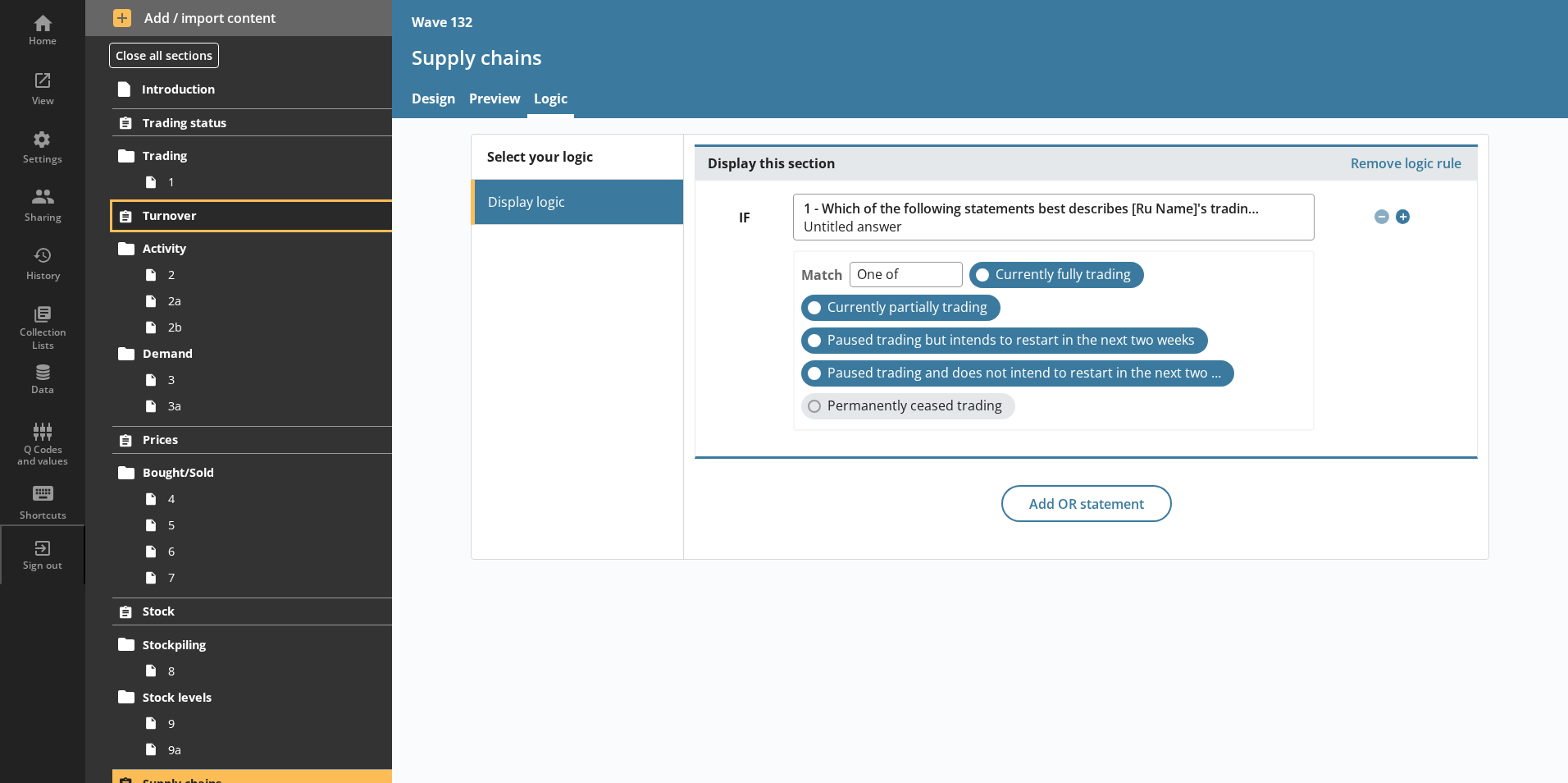
click at [186, 206] on link "Turnover" at bounding box center [252, 215] width 280 height 28
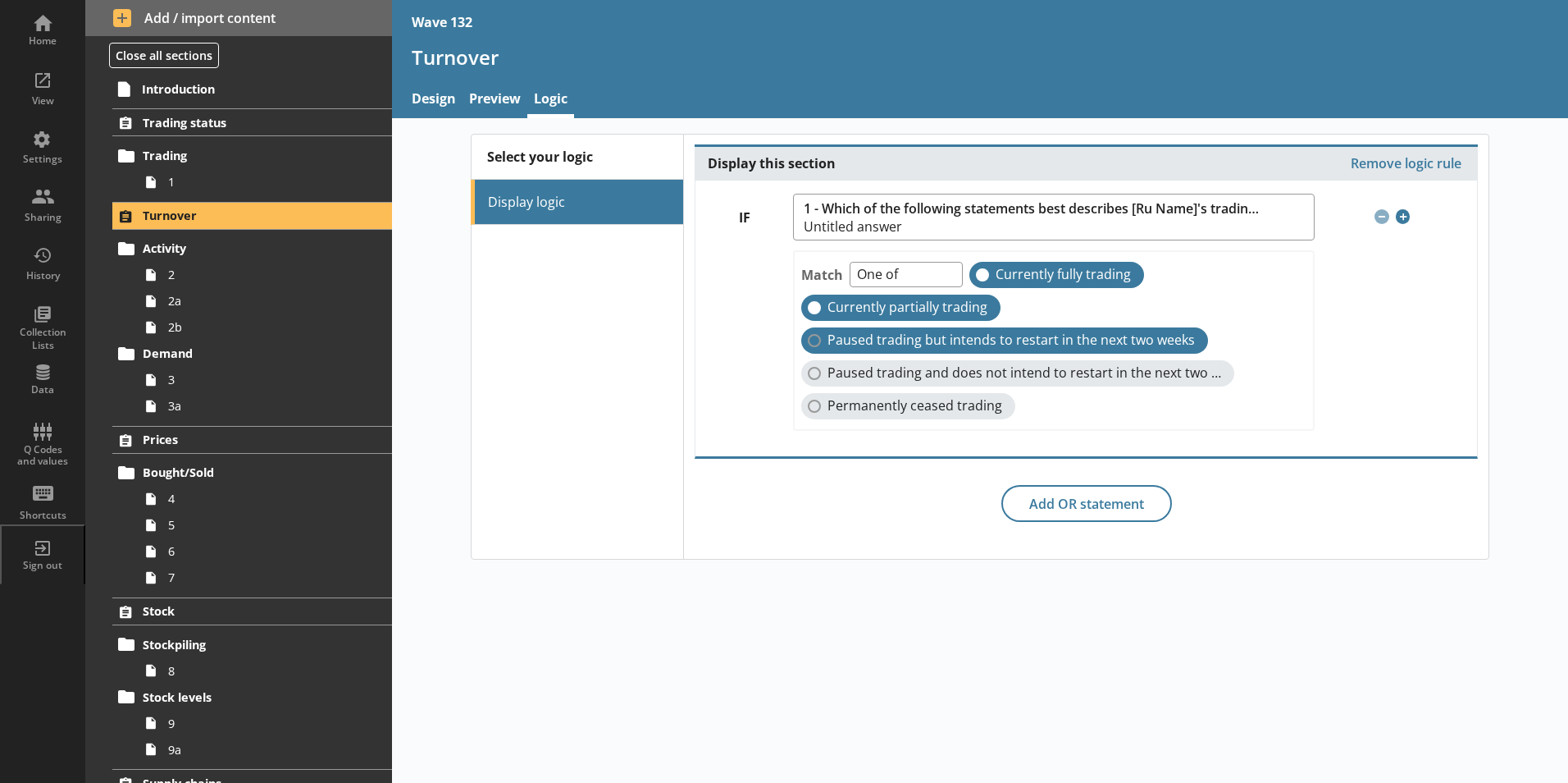
click at [823, 339] on label "Paused trading but intends to restart in the next two weeks" at bounding box center [1005, 340] width 407 height 26
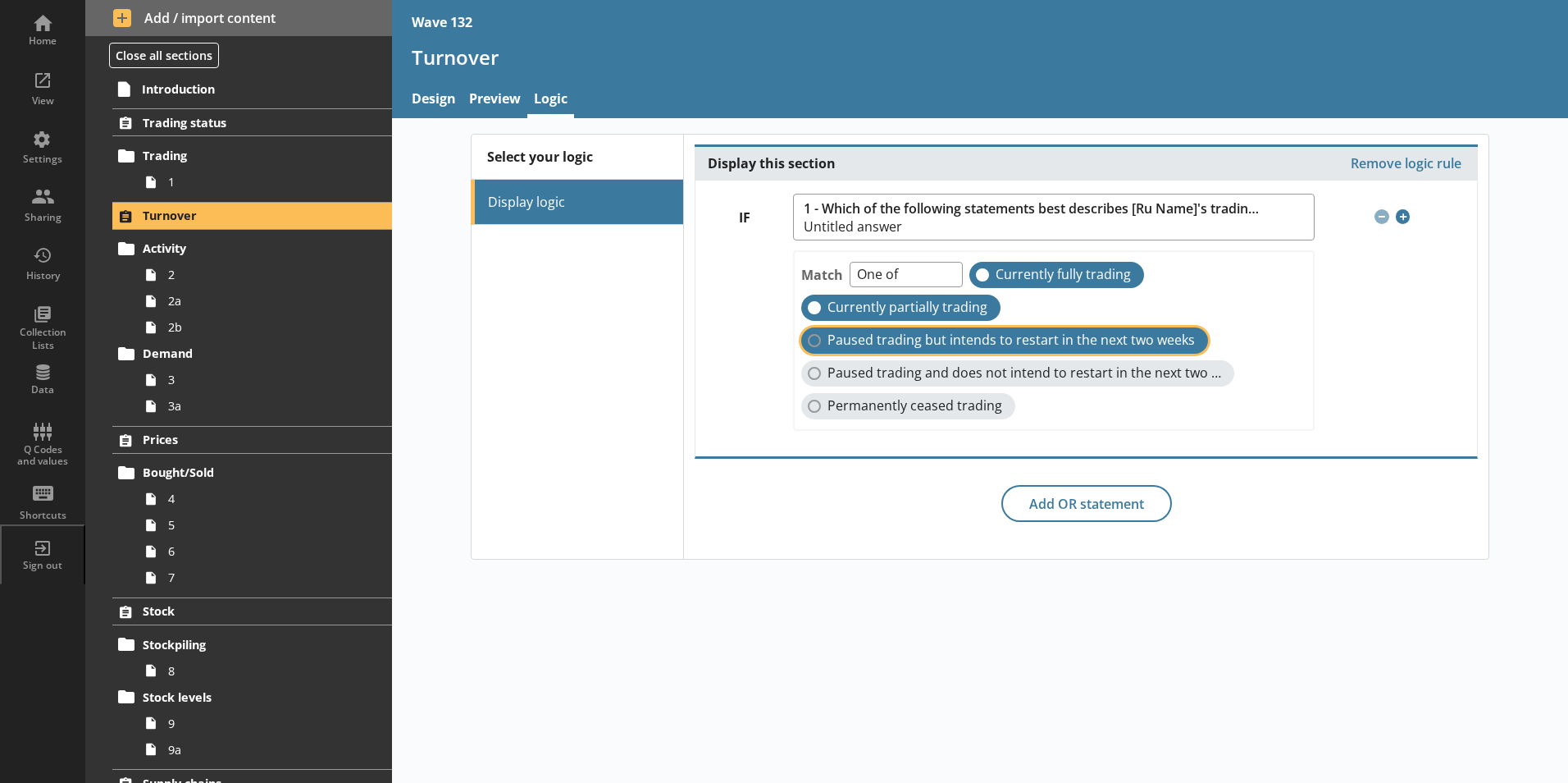
click at [821, 339] on input "Paused trading but intends to restart in the next two weeks" at bounding box center [814, 341] width 14 height 14
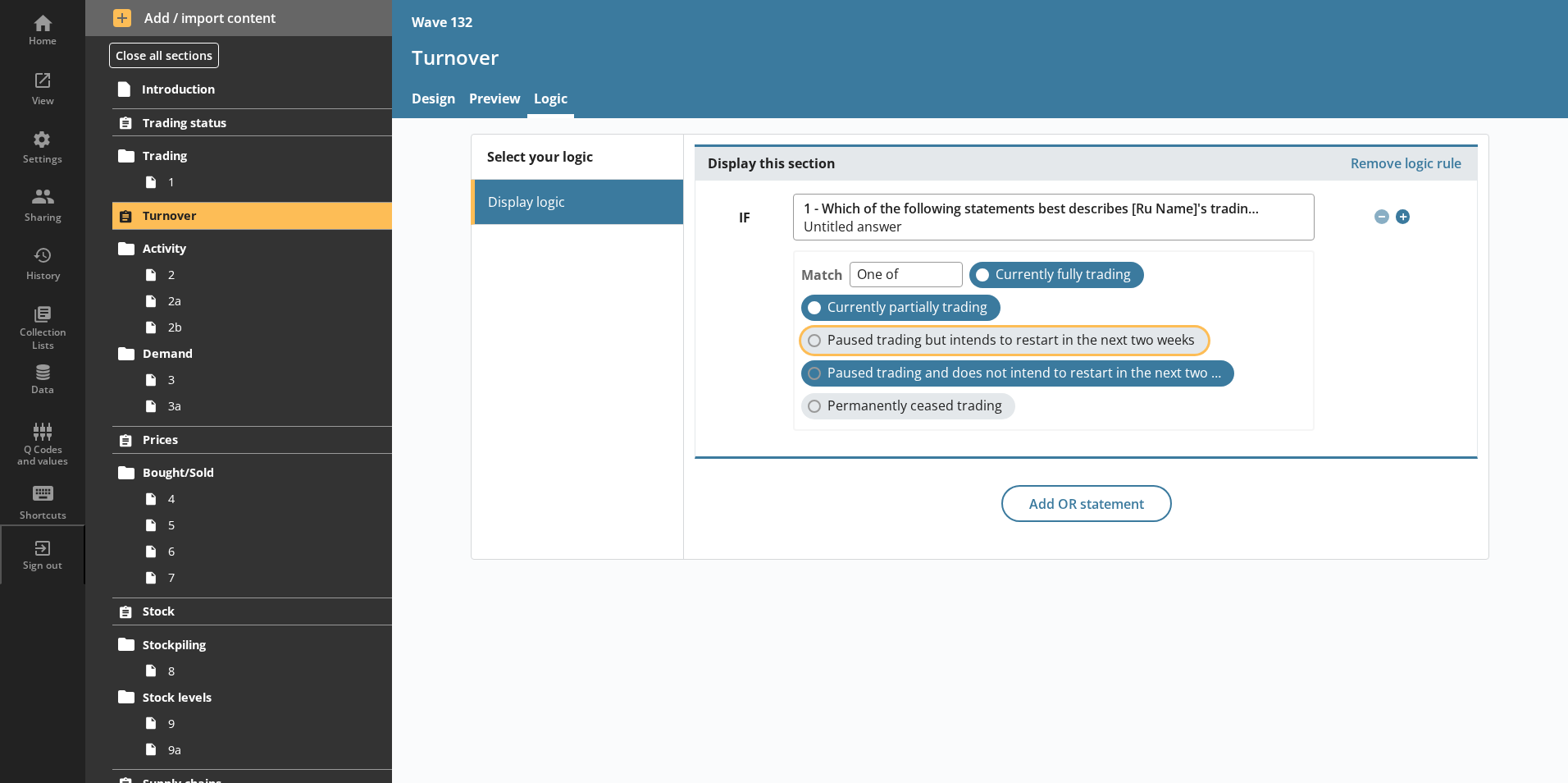
checkbox input "true"
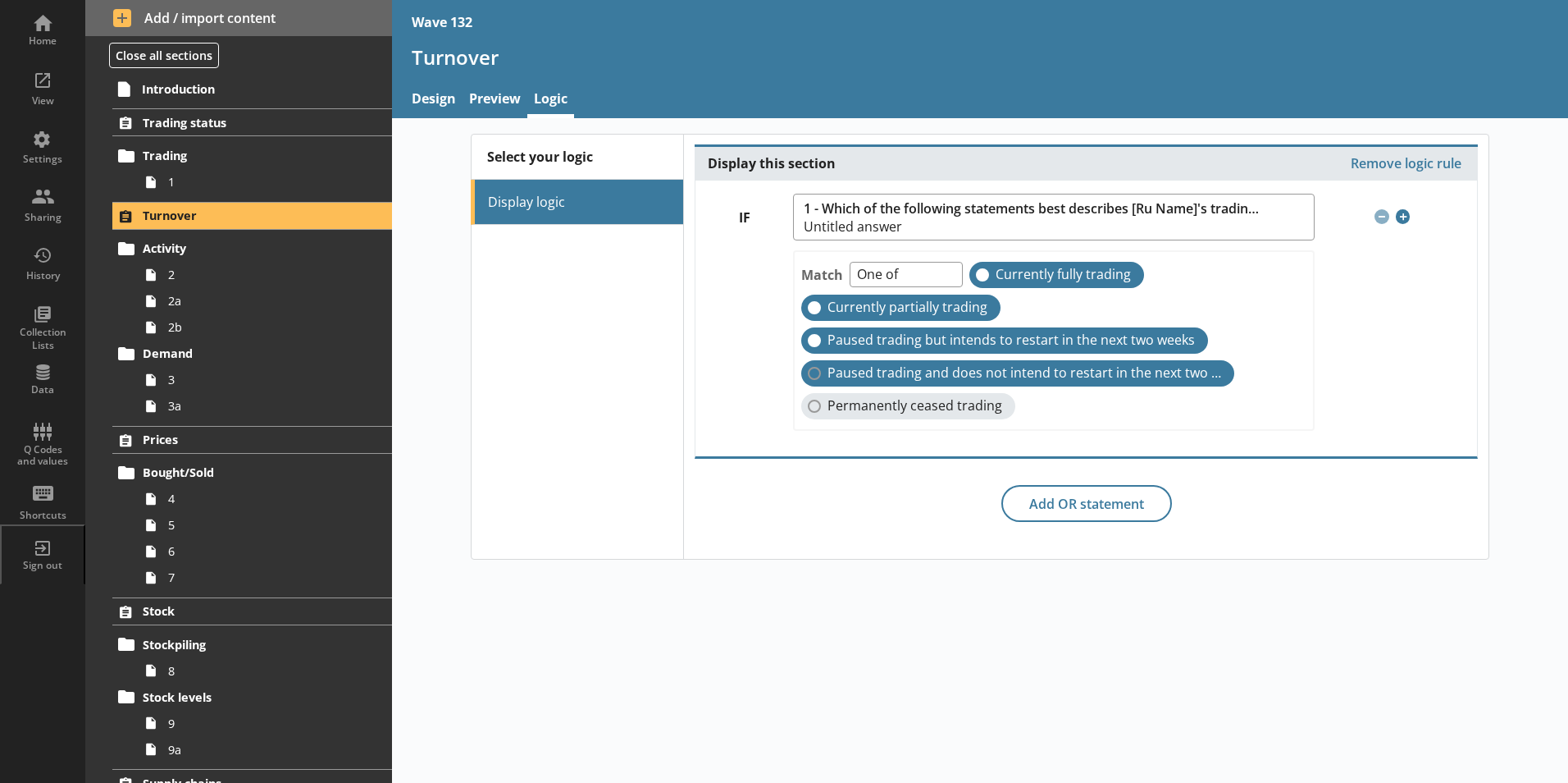
click at [814, 376] on label "Paused trading and does not intend to restart in the next two weeks" at bounding box center [1018, 373] width 433 height 26
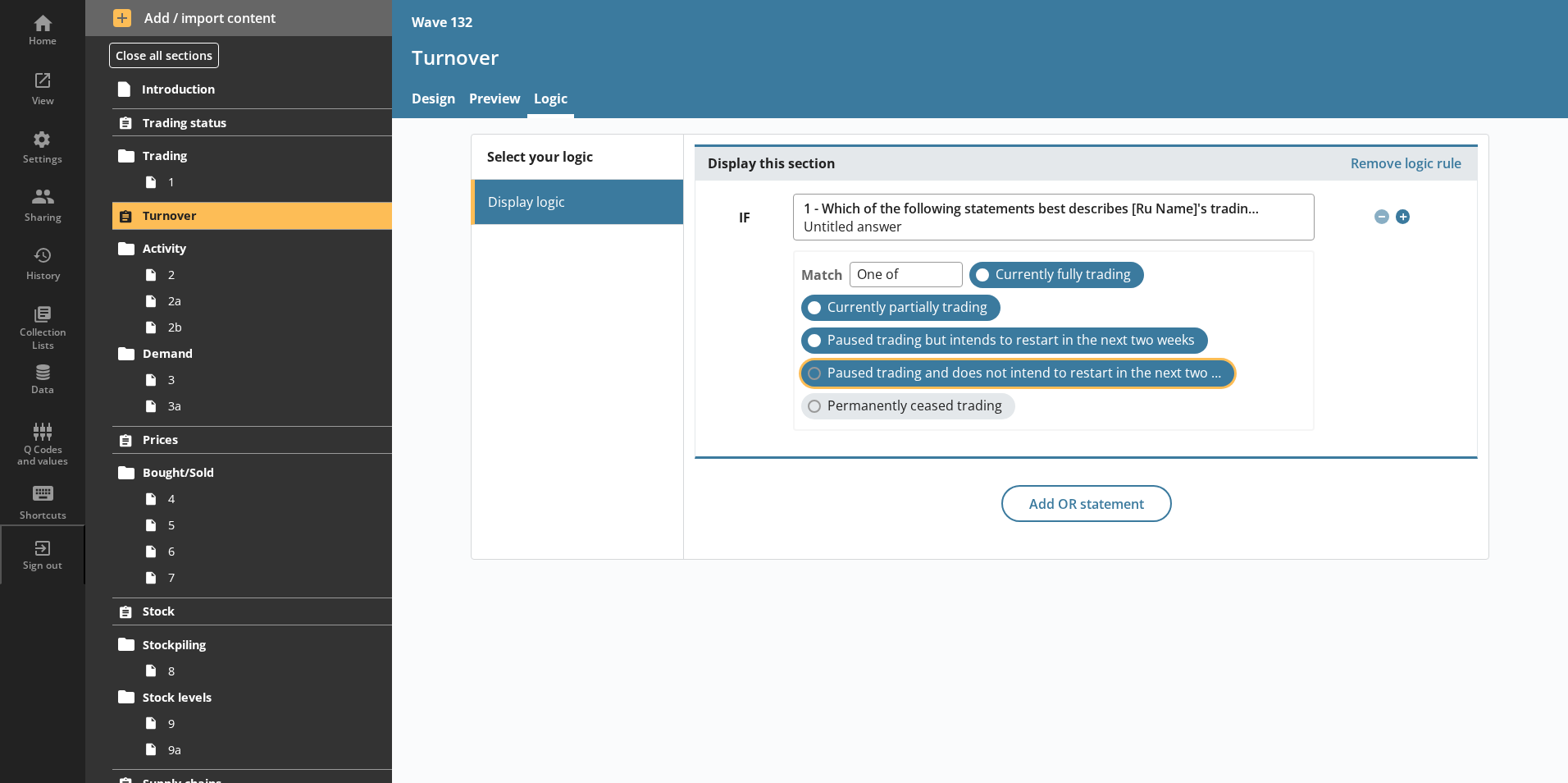
click at [814, 376] on input "Paused trading and does not intend to restart in the next two weeks" at bounding box center [814, 373] width 14 height 14
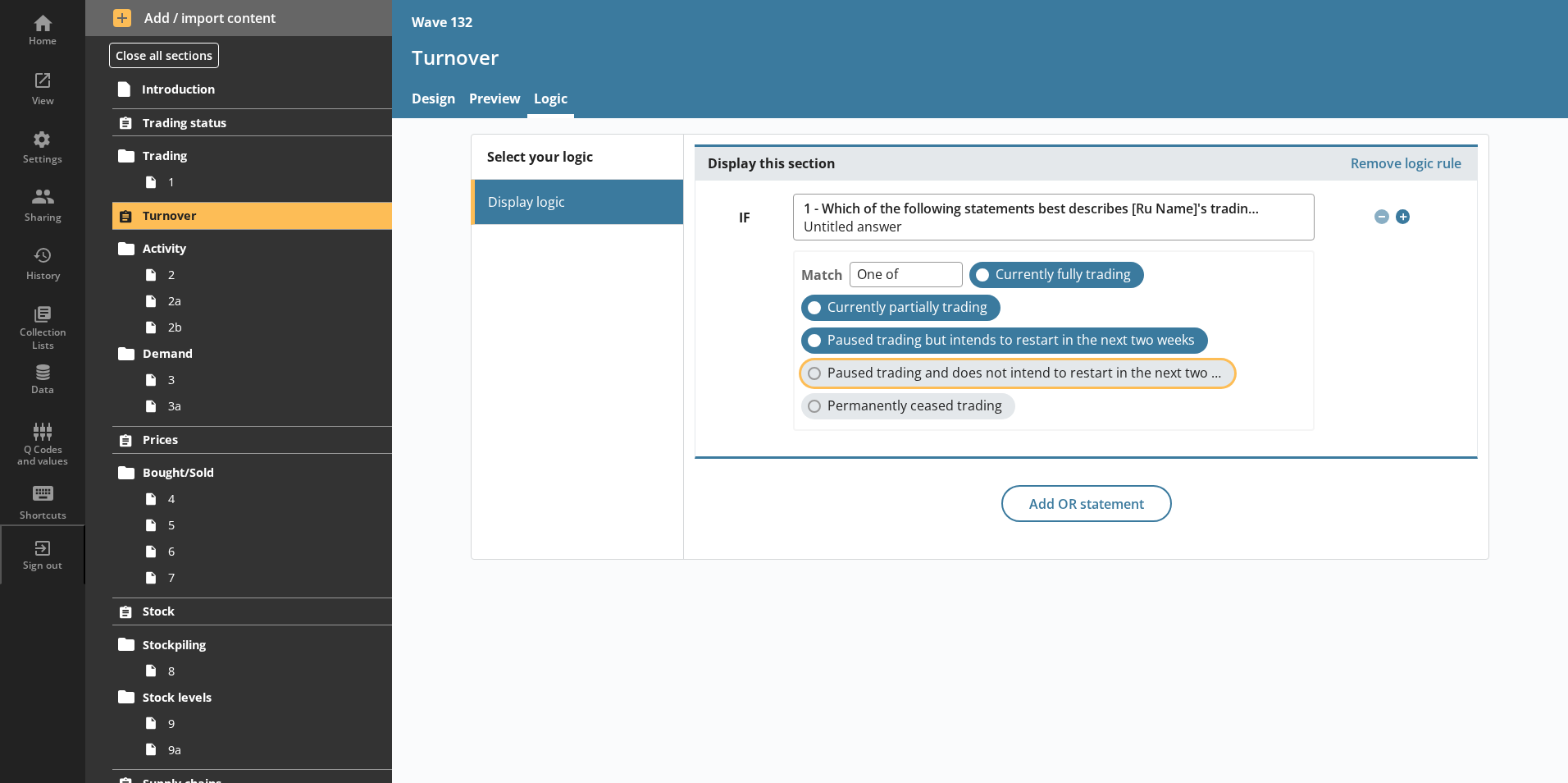
checkbox input "true"
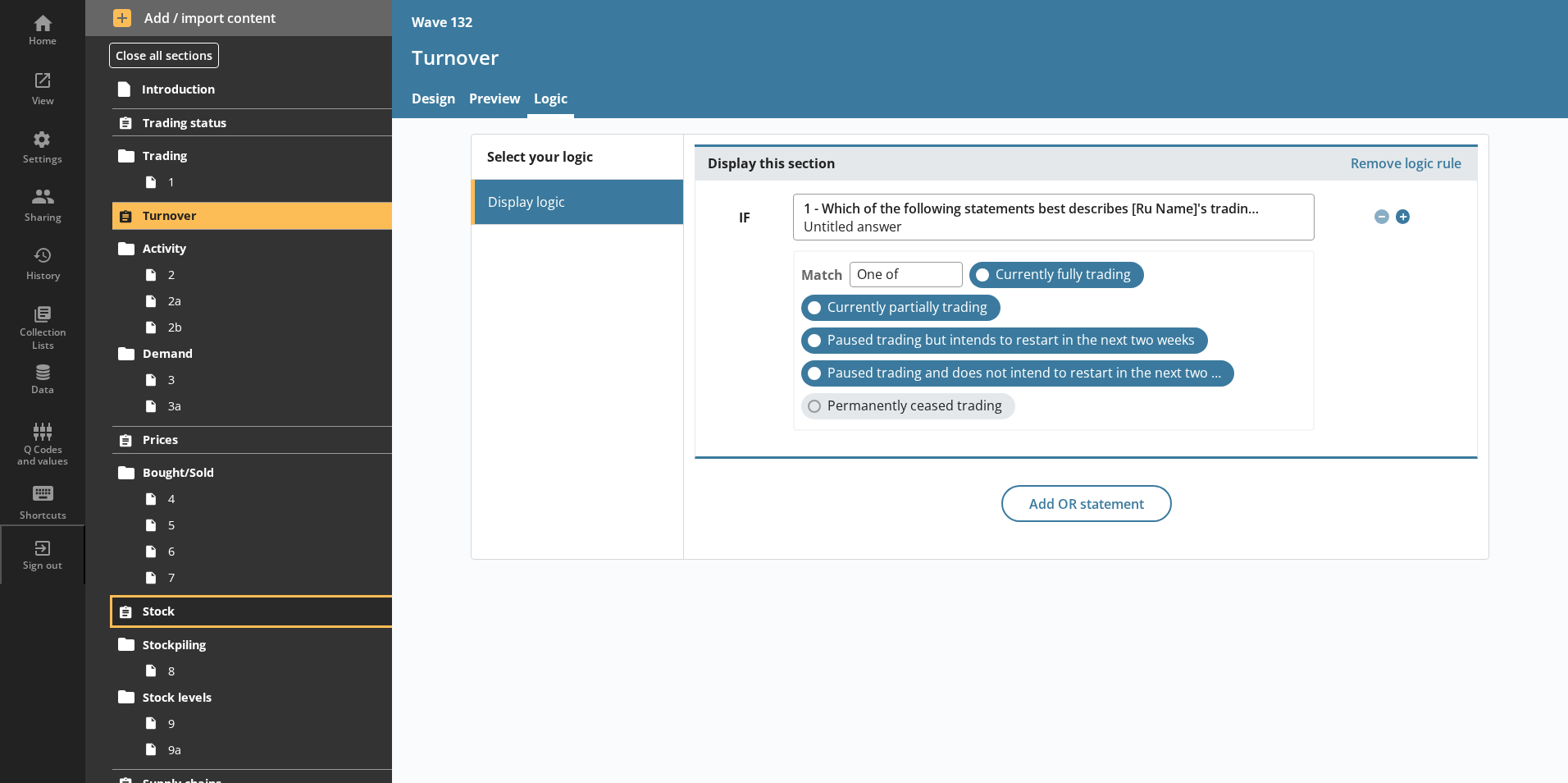
click at [171, 599] on link "Stock" at bounding box center [252, 611] width 280 height 28
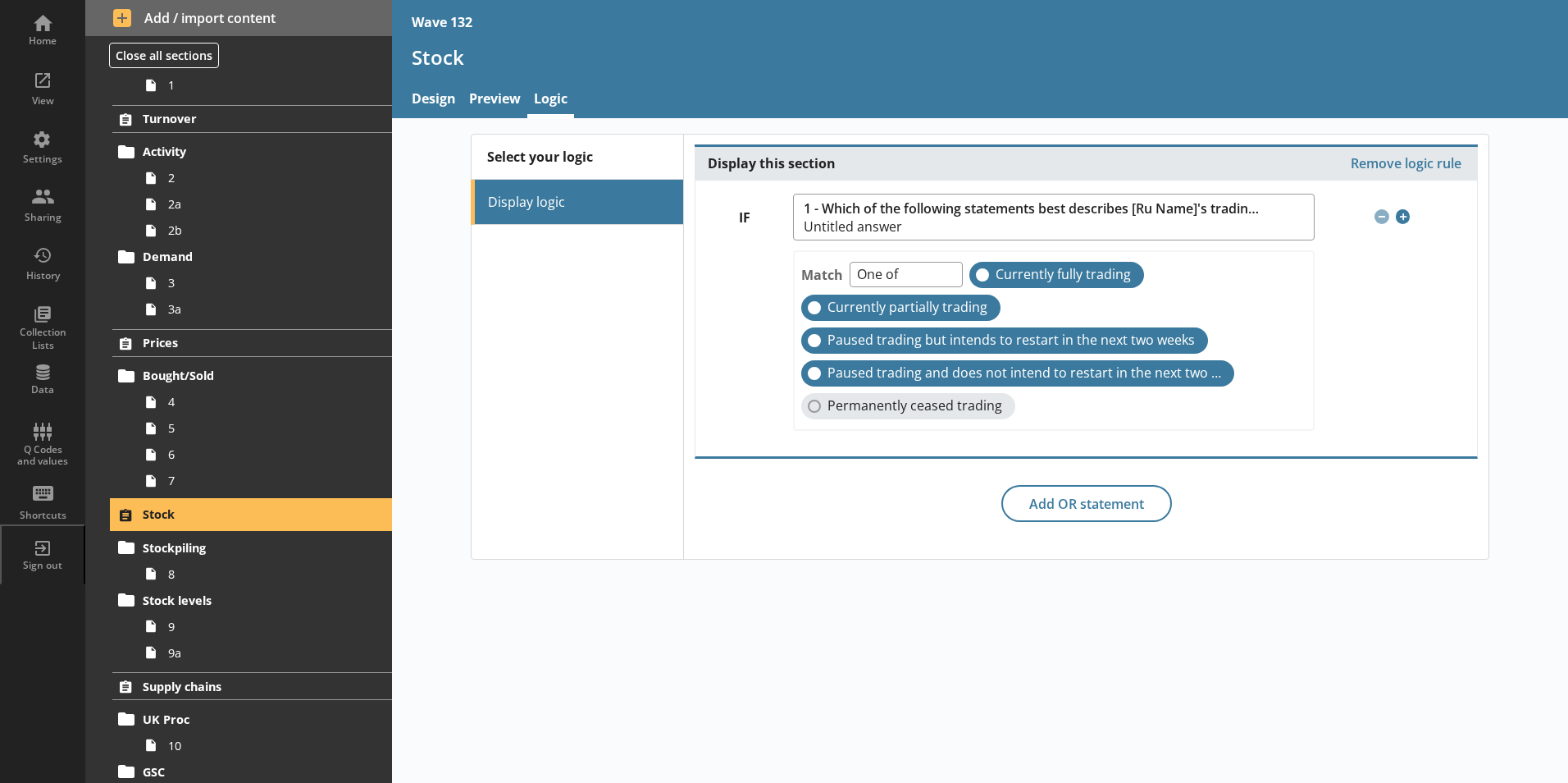
scroll to position [246, 0]
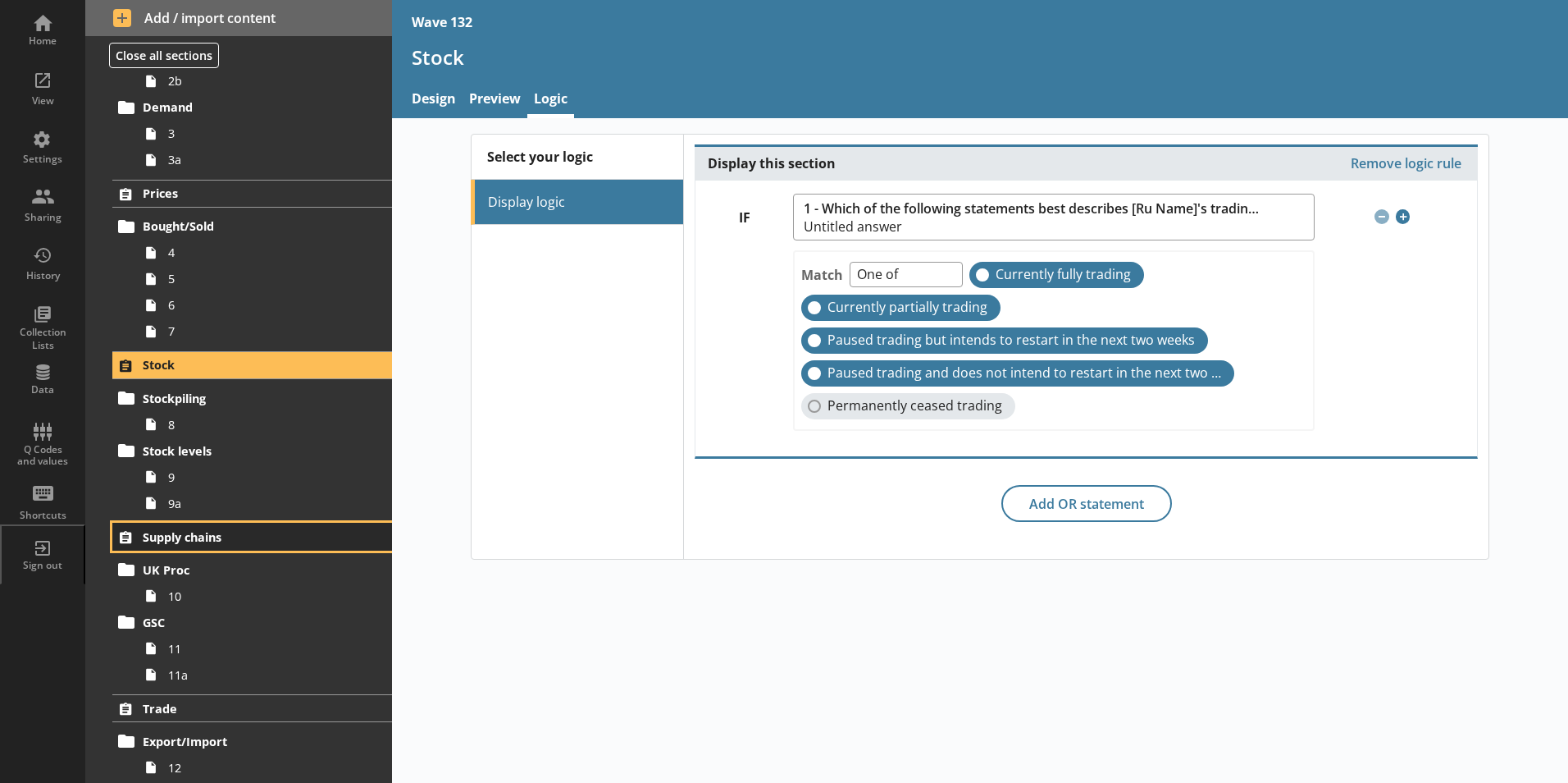
click at [156, 539] on span "Supply chains" at bounding box center [242, 536] width 201 height 15
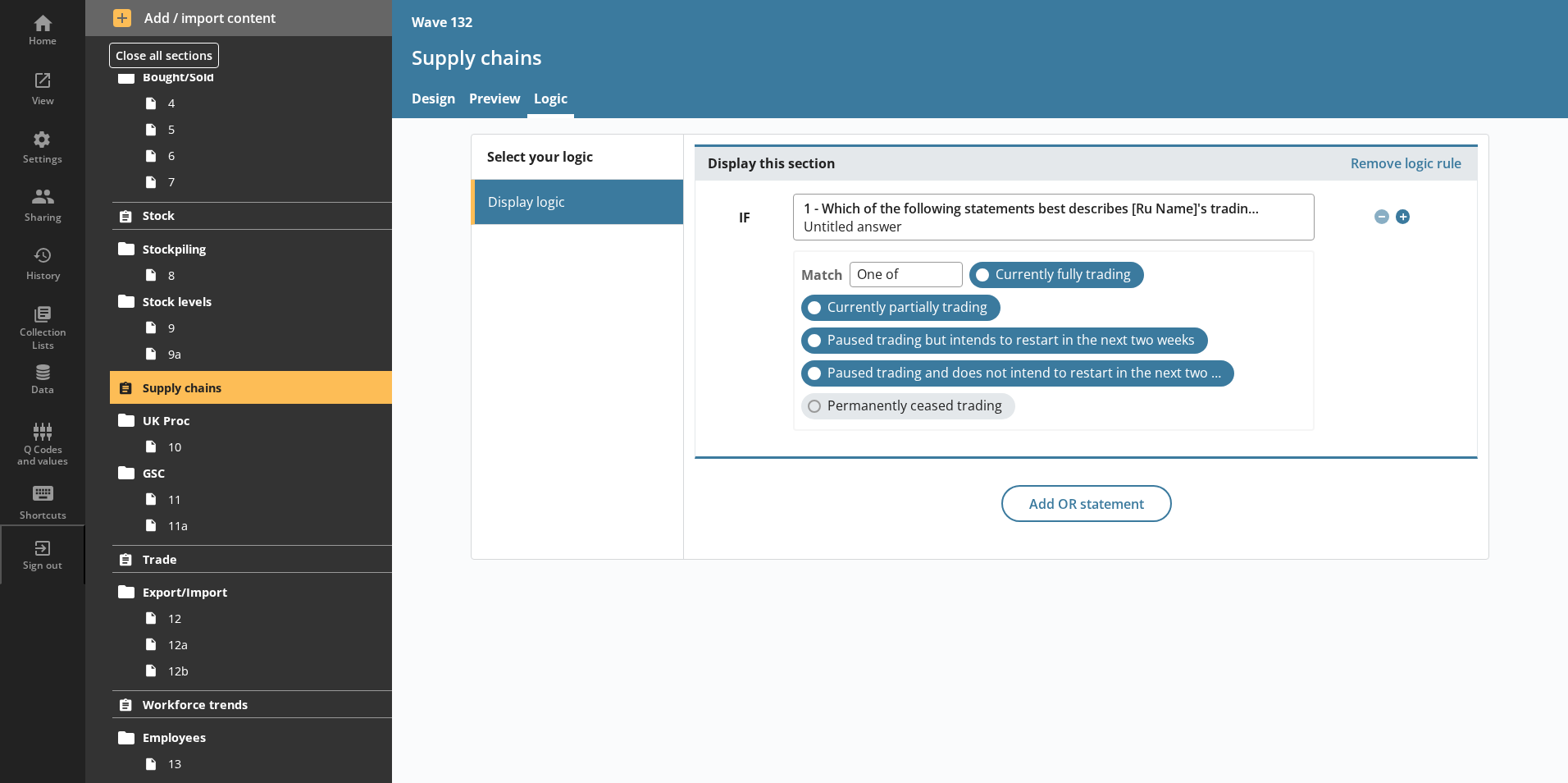
scroll to position [410, 0]
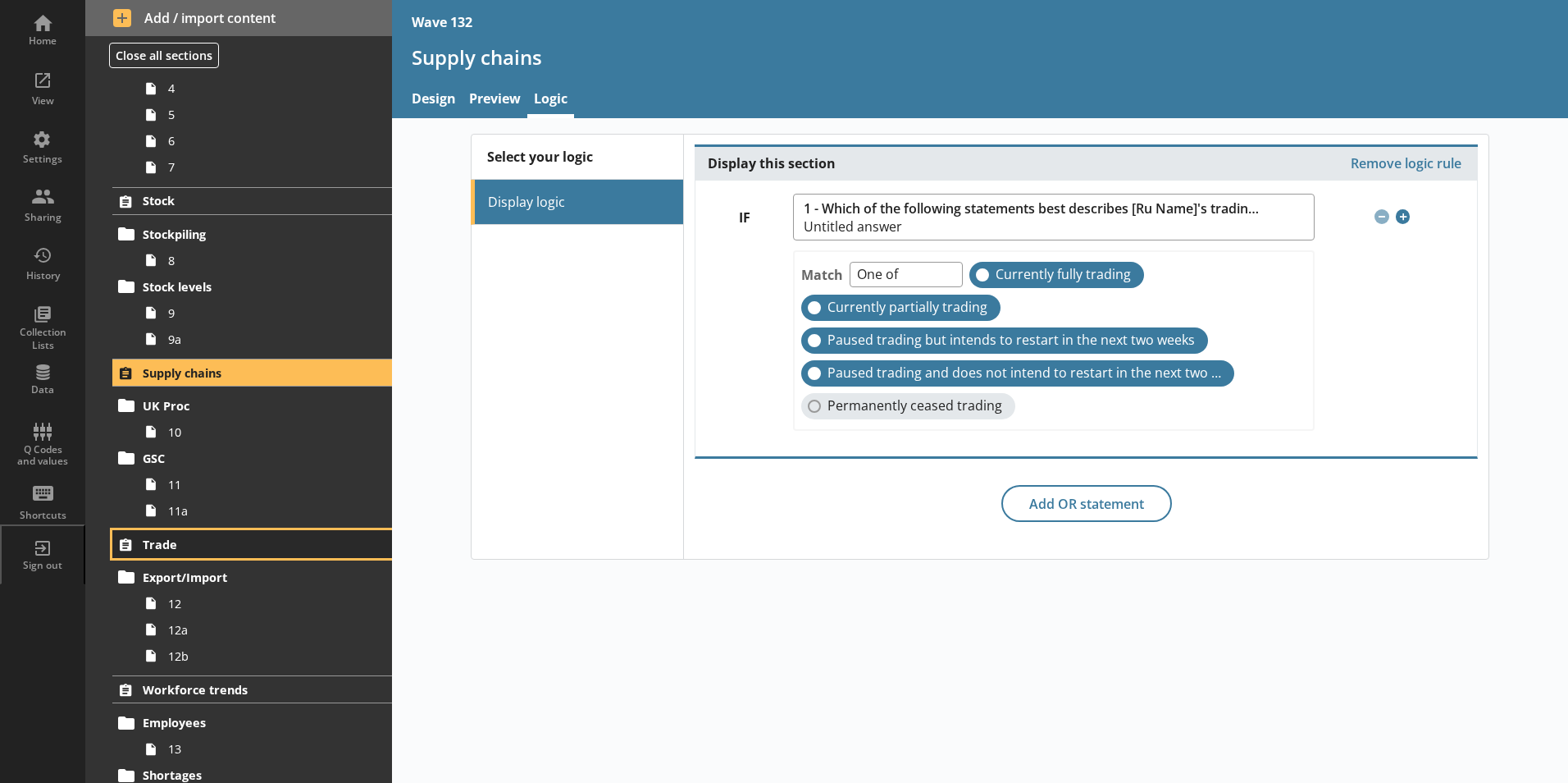
click at [166, 549] on span "Trade" at bounding box center [242, 544] width 201 height 15
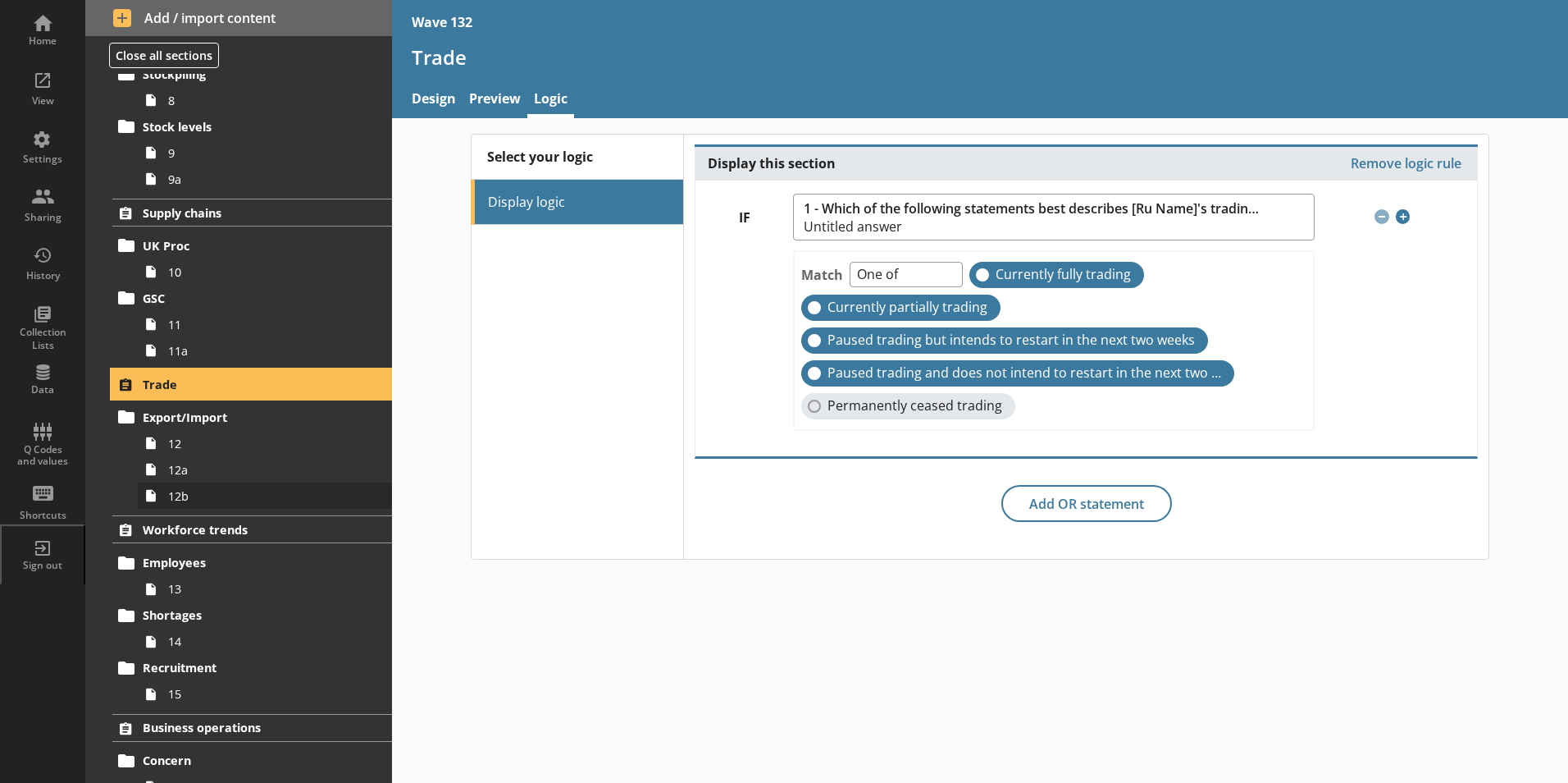
scroll to position [575, 0]
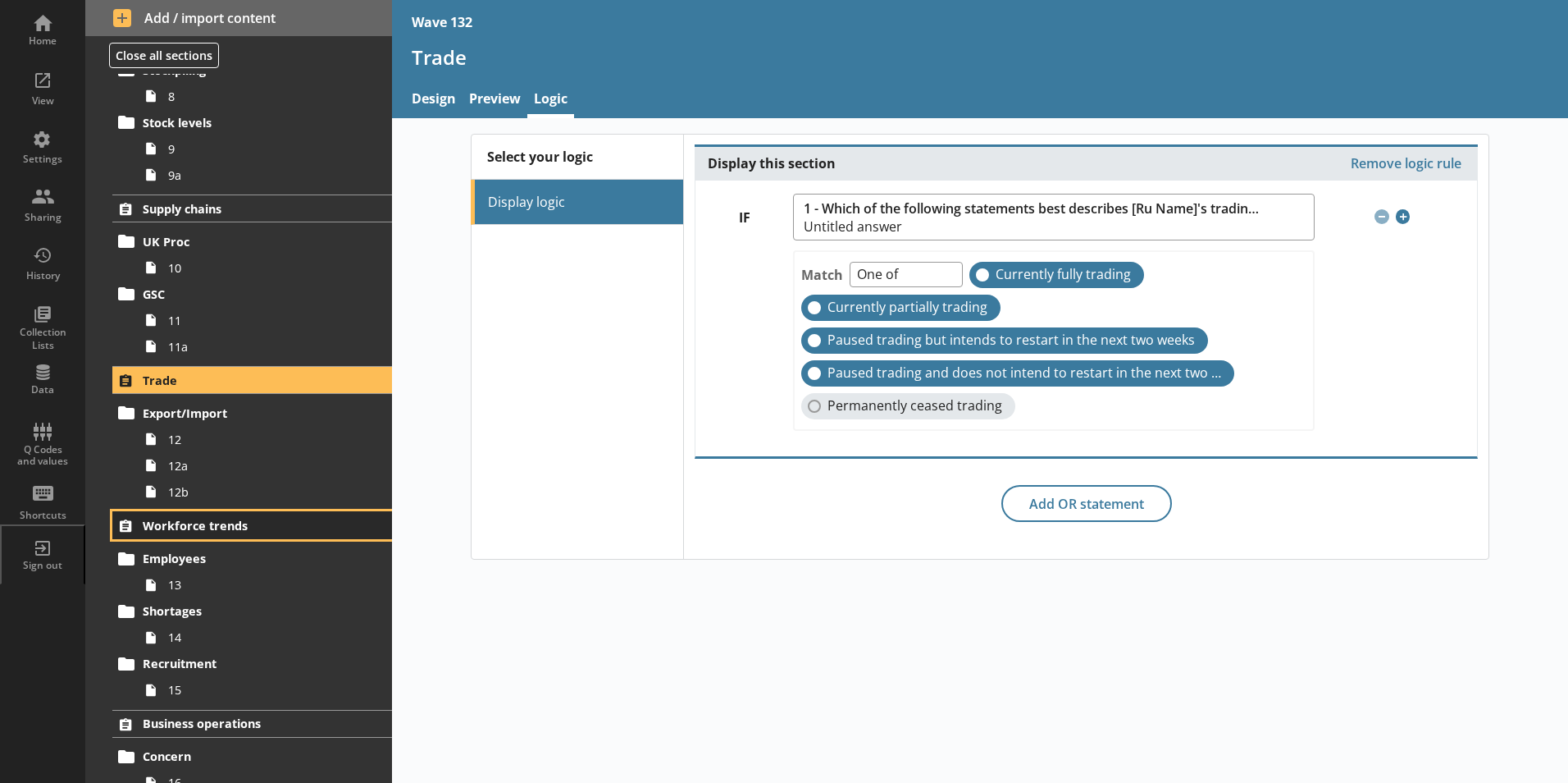
click at [164, 518] on span "Workforce trends" at bounding box center [242, 525] width 201 height 15
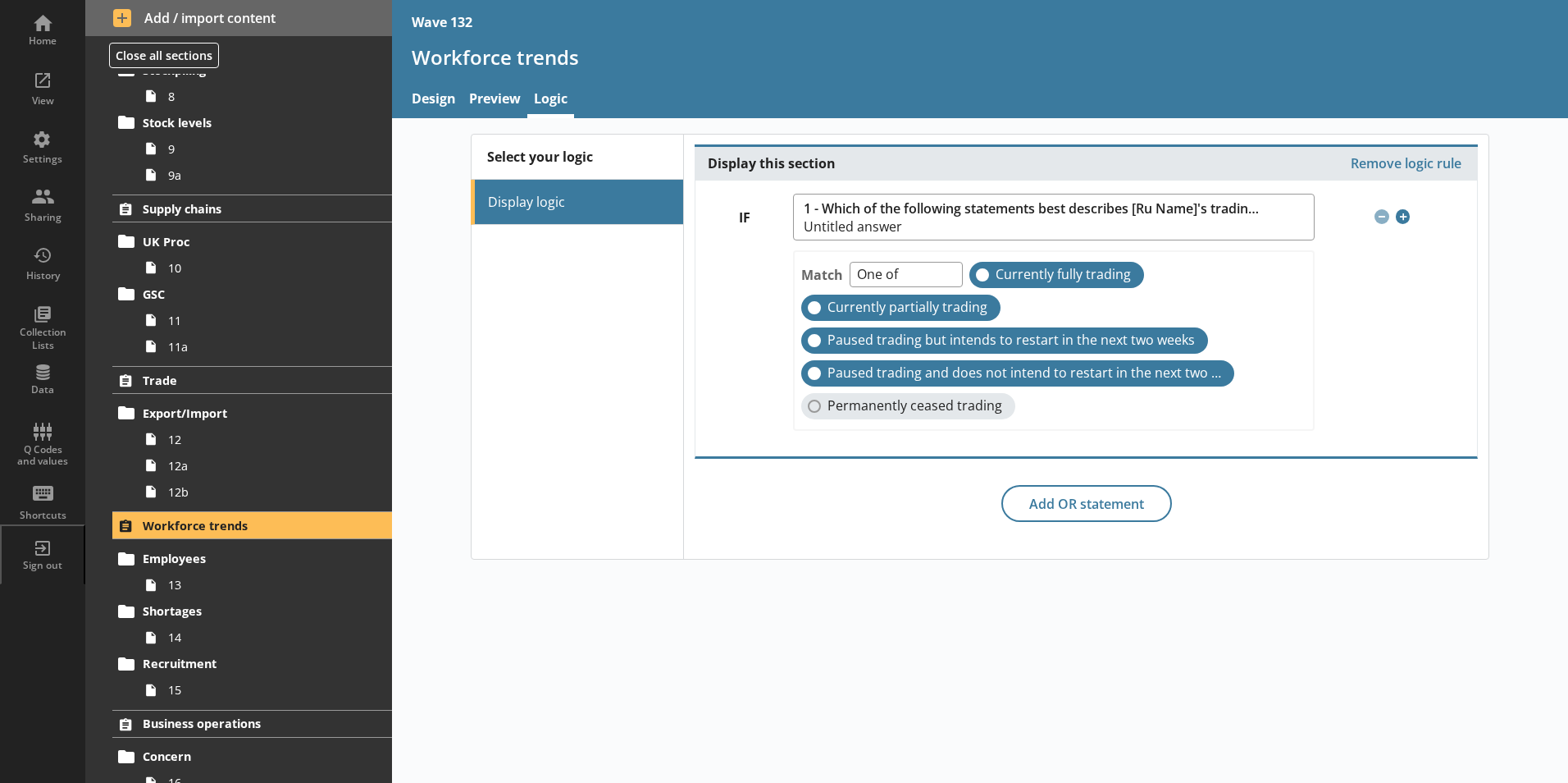
click at [438, 332] on div "Select your logic Display logic Display this section Remove logic rule IF 1 - W…" at bounding box center [980, 346] width 1176 height 426
